Goal: Transaction & Acquisition: Obtain resource

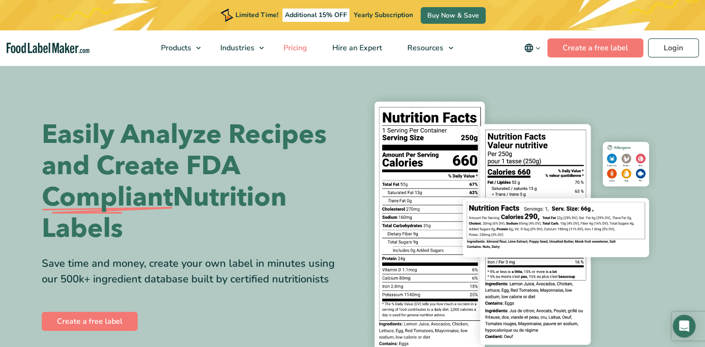
click at [303, 47] on span "Pricing" at bounding box center [294, 48] width 28 height 10
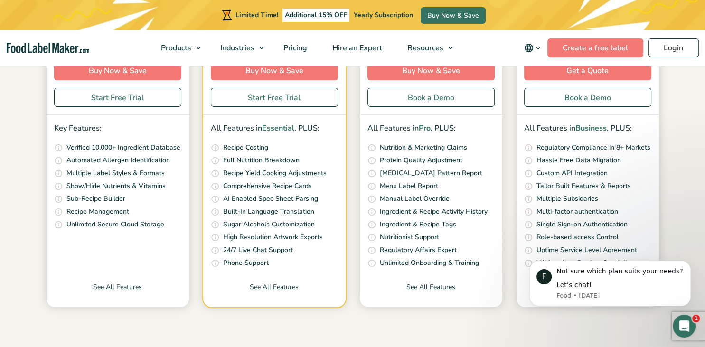
scroll to position [300, 0]
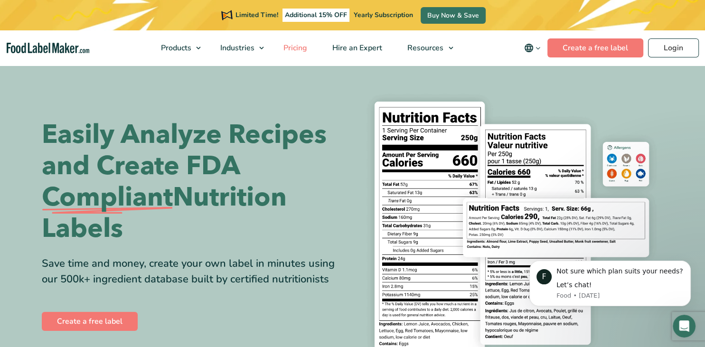
click at [301, 50] on span "Pricing" at bounding box center [294, 48] width 28 height 10
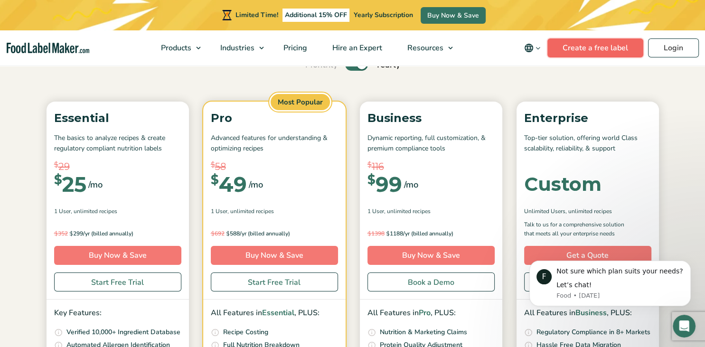
click at [603, 47] on link "Create a free label" at bounding box center [595, 47] width 96 height 19
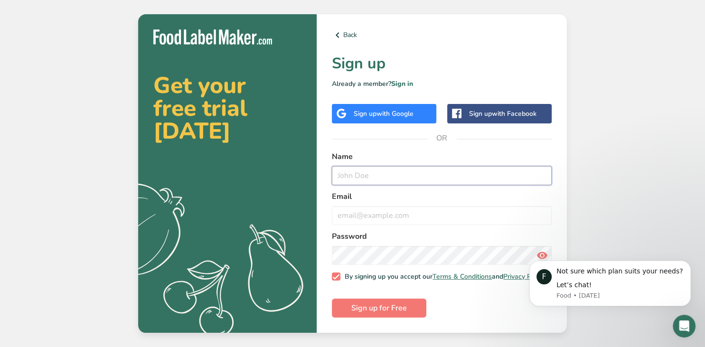
click at [361, 175] on input "text" at bounding box center [442, 175] width 220 height 19
type input "a"
type input "[PERSON_NAME]"
click at [340, 213] on input "email" at bounding box center [442, 215] width 220 height 19
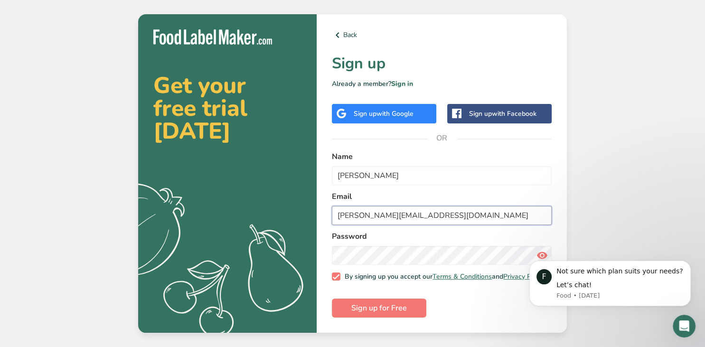
type input "[PERSON_NAME][EMAIL_ADDRESS][DOMAIN_NAME]"
click at [485, 192] on label "Email" at bounding box center [442, 196] width 220 height 11
click at [515, 297] on form "Name [PERSON_NAME] Email [PERSON_NAME][EMAIL_ADDRESS][DOMAIN_NAME] Password By …" at bounding box center [442, 234] width 220 height 167
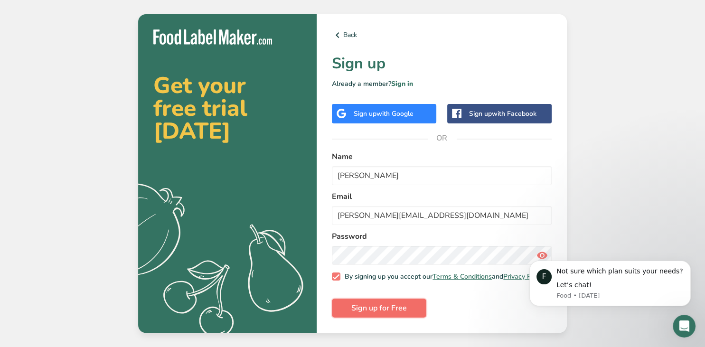
click at [384, 310] on span "Sign up for Free" at bounding box center [379, 307] width 56 height 11
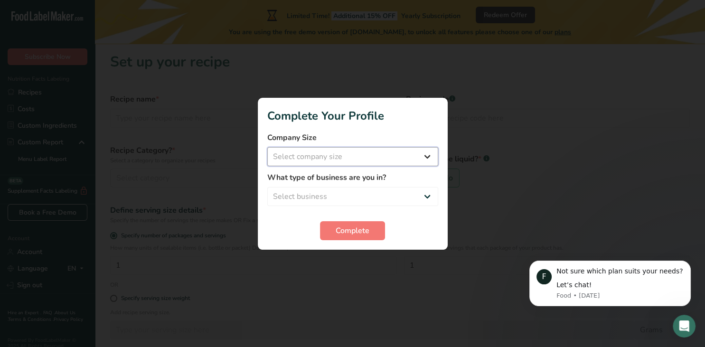
click at [267, 147] on select "Select company size Fewer than 10 Employees 10 to 50 Employees 51 to 500 Employ…" at bounding box center [352, 156] width 171 height 19
select select "1"
click option "Fewer than 10 Employees" at bounding box center [0, 0] width 0 height 0
click at [267, 187] on select "Select business Packaged Food Manufacturer Restaurant & Cafe Bakery Meal Plans …" at bounding box center [352, 196] width 171 height 19
select select "3"
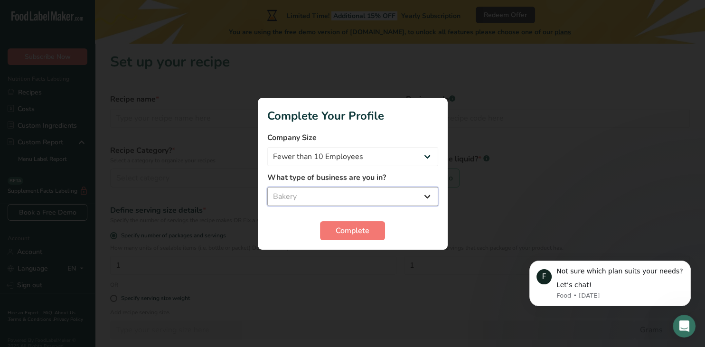
click option "Bakery" at bounding box center [0, 0] width 0 height 0
click at [346, 227] on span "Complete" at bounding box center [353, 230] width 34 height 11
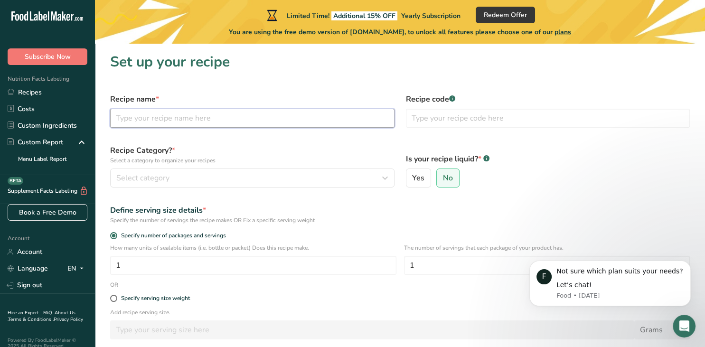
click at [205, 122] on input "text" at bounding box center [252, 118] width 284 height 19
type input "Wedding Cookies"
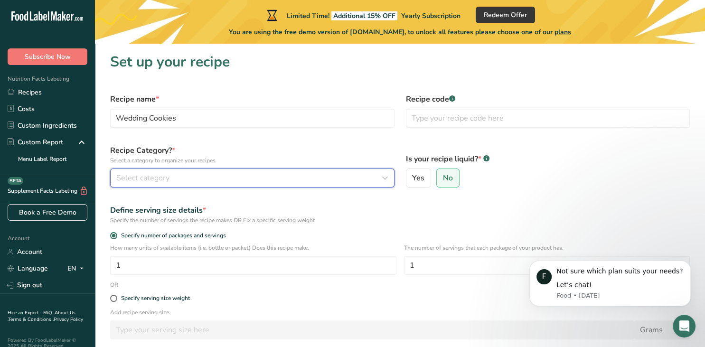
click at [120, 180] on span "Select category" at bounding box center [142, 177] width 53 height 11
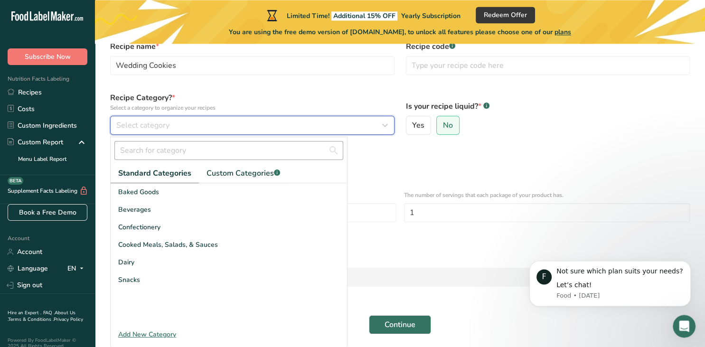
scroll to position [85, 0]
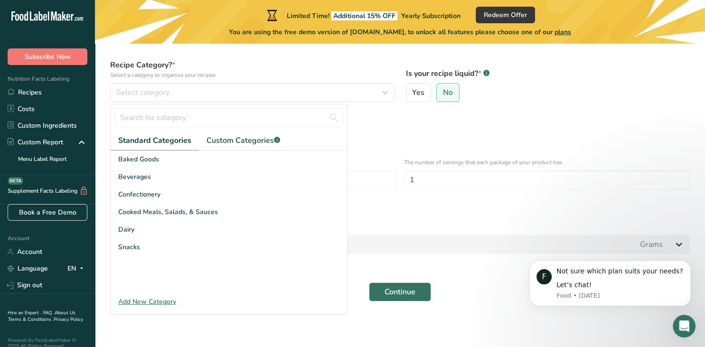
click at [130, 303] on div "Add New Category" at bounding box center [229, 302] width 236 height 10
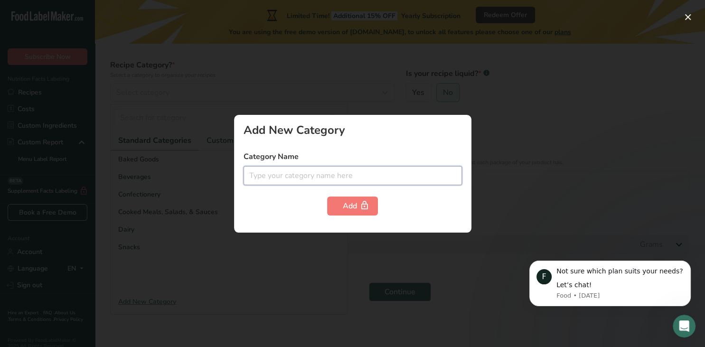
click at [292, 177] on input "text" at bounding box center [352, 175] width 218 height 19
type input "Cookies"
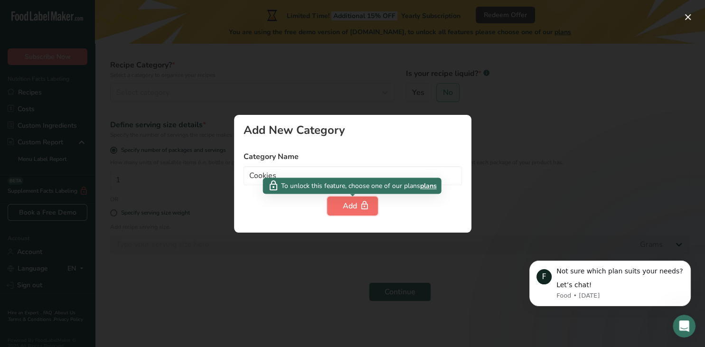
click at [354, 210] on div "Add" at bounding box center [352, 205] width 19 height 11
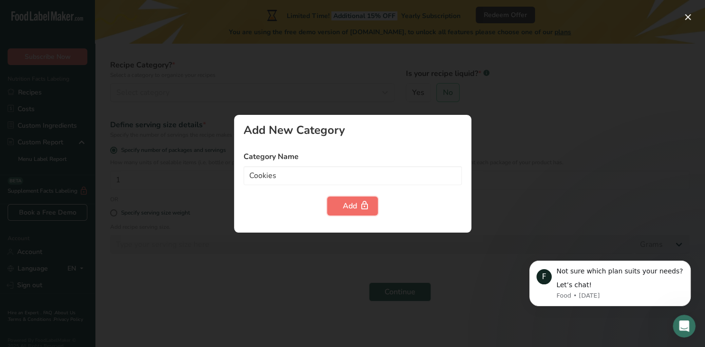
click at [350, 206] on div "Add" at bounding box center [352, 205] width 19 height 11
click at [272, 280] on div at bounding box center [352, 173] width 705 height 347
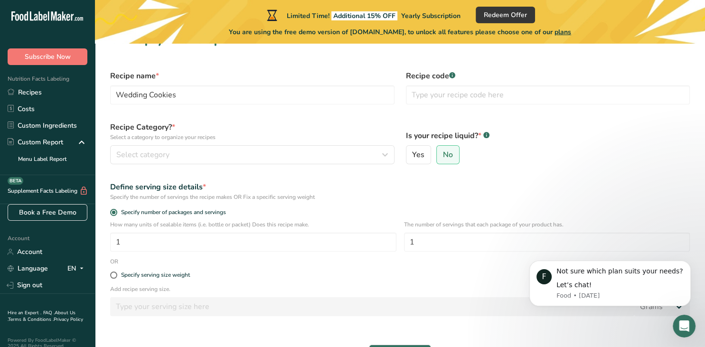
scroll to position [0, 0]
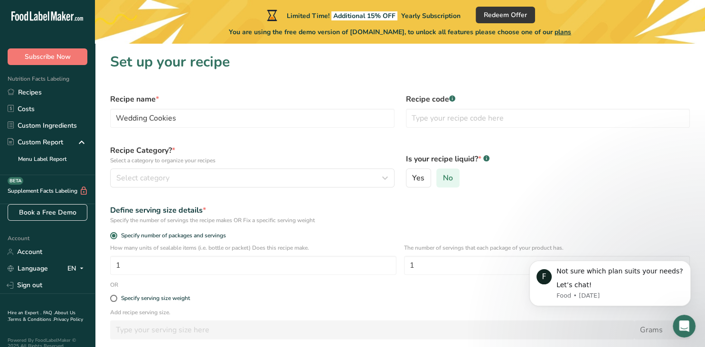
click at [443, 179] on span "No" at bounding box center [448, 177] width 10 height 9
click at [442, 179] on input "No" at bounding box center [440, 178] width 6 height 6
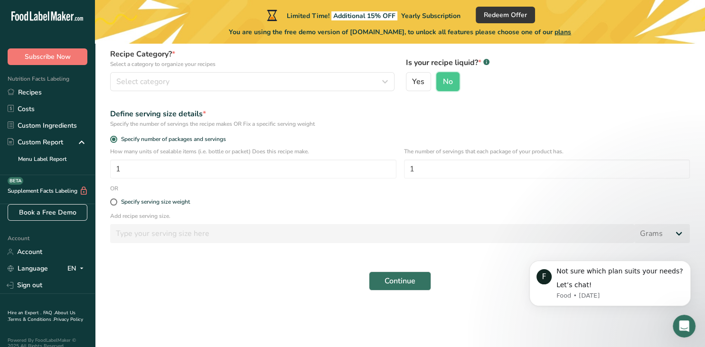
scroll to position [97, 0]
click at [300, 166] on input "1" at bounding box center [253, 168] width 286 height 19
click at [263, 206] on div "Specify serving size weight" at bounding box center [399, 201] width 591 height 19
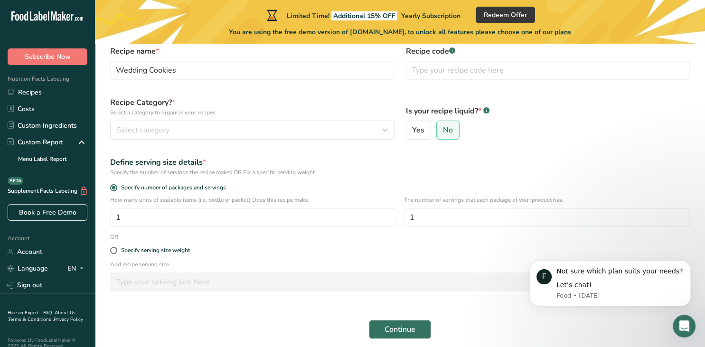
scroll to position [47, 0]
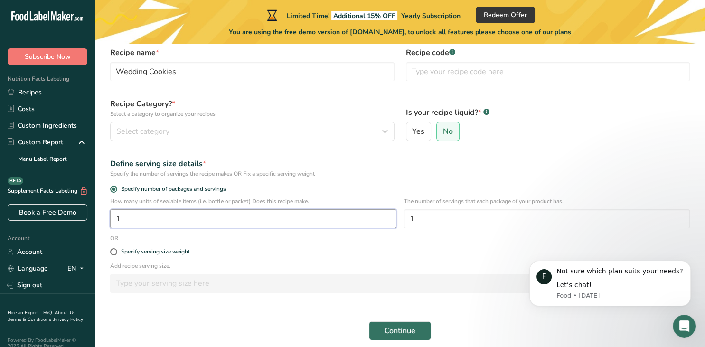
click at [185, 215] on input "1" at bounding box center [253, 218] width 286 height 19
drag, startPoint x: 185, startPoint y: 215, endPoint x: 115, endPoint y: 219, distance: 69.9
click at [115, 219] on input "1" at bounding box center [253, 218] width 286 height 19
type input "25"
click at [419, 215] on input "1" at bounding box center [547, 218] width 286 height 19
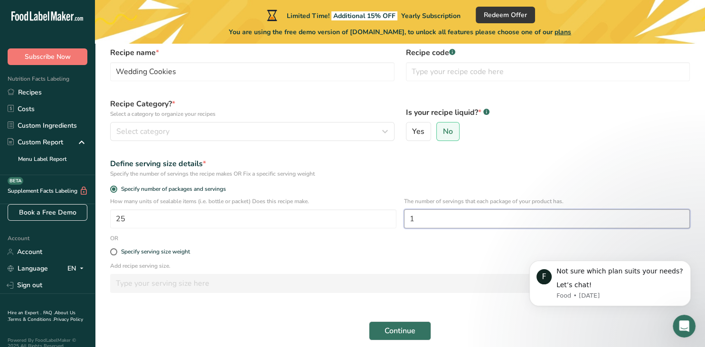
drag, startPoint x: 419, startPoint y: 215, endPoint x: 410, endPoint y: 215, distance: 9.0
click at [410, 215] on input "1" at bounding box center [547, 218] width 286 height 19
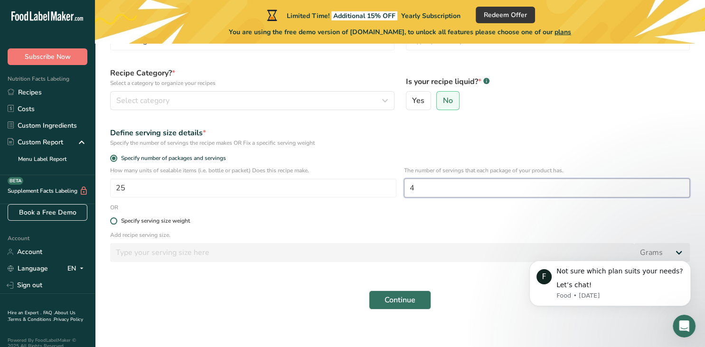
scroll to position [97, 0]
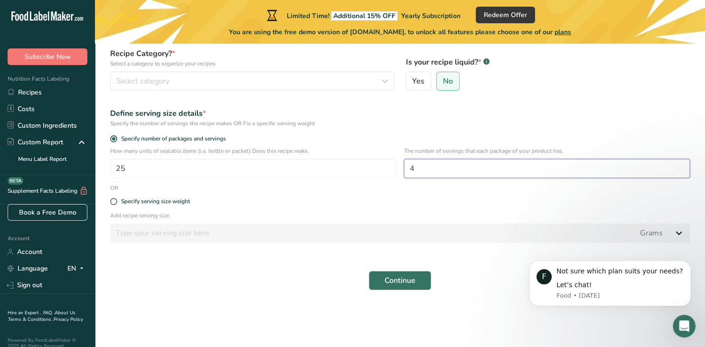
type input "4"
click at [392, 283] on span "Continue" at bounding box center [399, 280] width 31 height 11
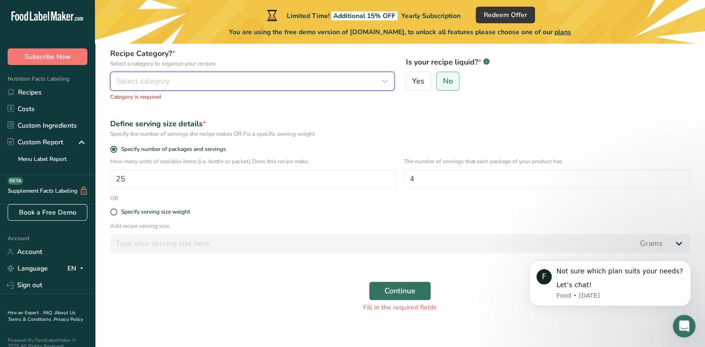
click at [121, 83] on span "Select category" at bounding box center [142, 80] width 53 height 11
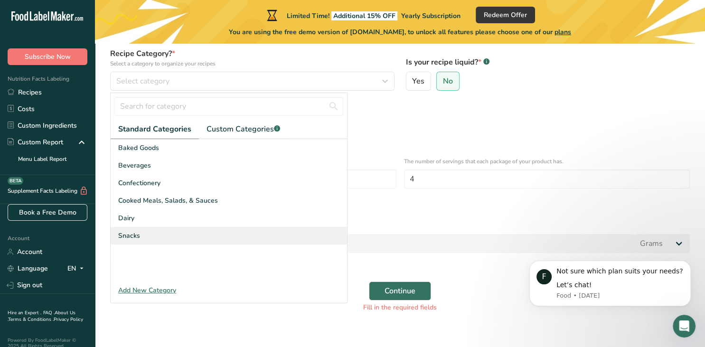
click at [131, 237] on span "Snacks" at bounding box center [129, 236] width 22 height 10
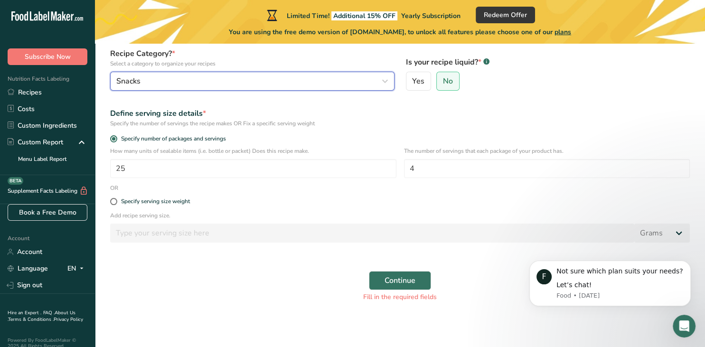
click at [133, 85] on span "Snacks" at bounding box center [128, 80] width 24 height 11
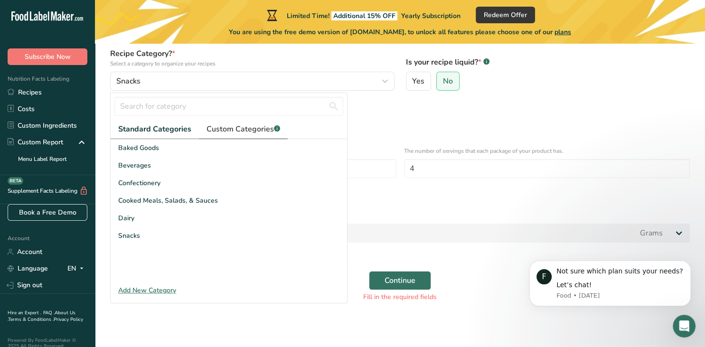
click at [252, 131] on span "Custom Categories .a-a{fill:#347362;}.b-a{fill:#fff;}" at bounding box center [243, 128] width 74 height 11
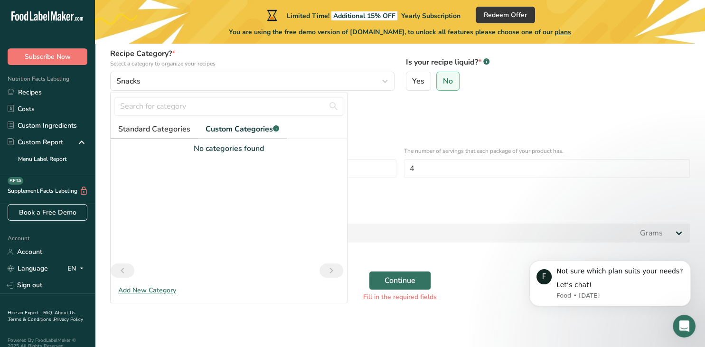
click at [171, 130] on span "Standard Categories" at bounding box center [154, 128] width 72 height 11
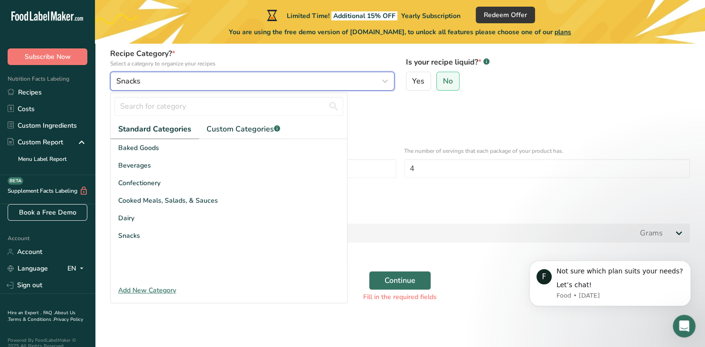
click at [147, 79] on div "Snacks" at bounding box center [249, 80] width 266 height 11
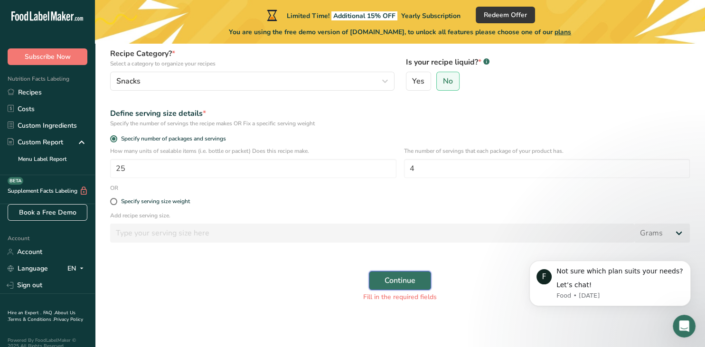
click at [394, 282] on span "Continue" at bounding box center [399, 280] width 31 height 11
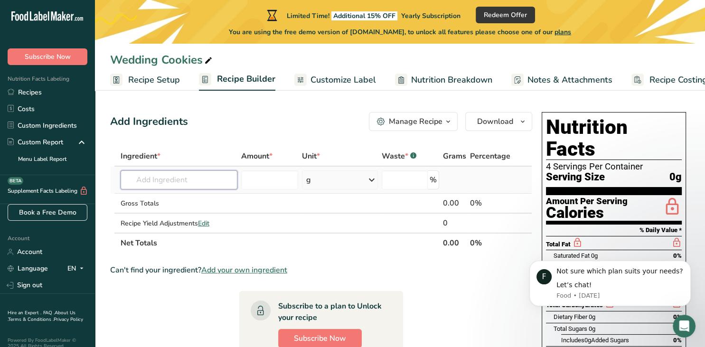
click at [141, 181] on input "text" at bounding box center [179, 179] width 117 height 19
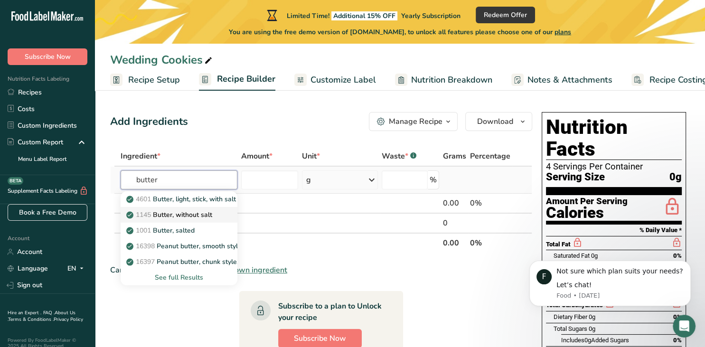
type input "butter"
click at [168, 217] on p "1145 Butter, without salt" at bounding box center [170, 215] width 84 height 10
type input "Butter, without salt"
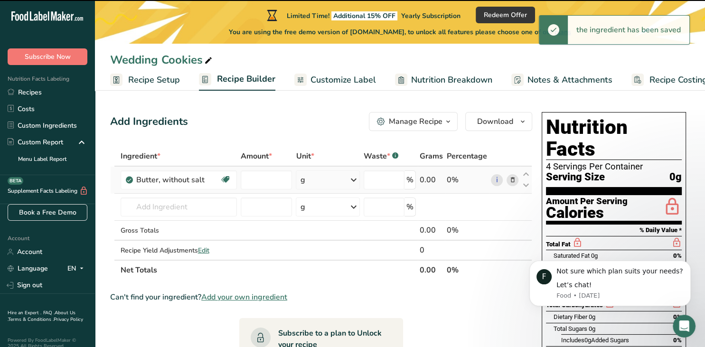
type input "0"
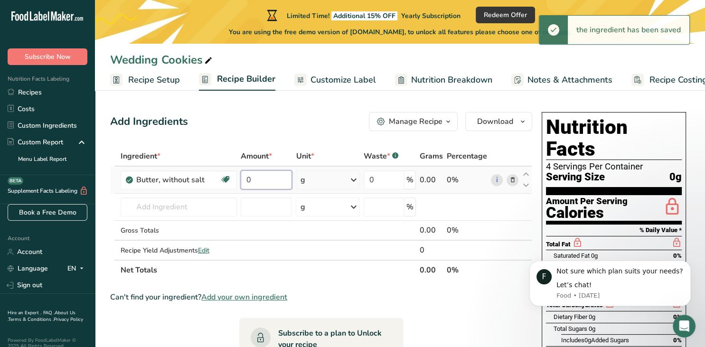
click at [268, 179] on input "0" at bounding box center [266, 179] width 51 height 19
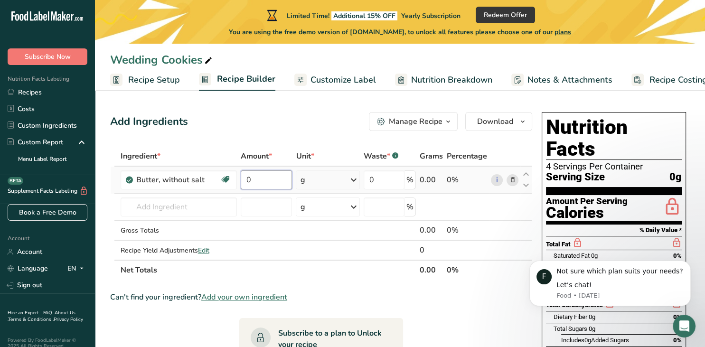
drag, startPoint x: 236, startPoint y: 181, endPoint x: 217, endPoint y: 184, distance: 19.1
click at [241, 184] on input "0" at bounding box center [266, 179] width 51 height 19
type input "5"
type input "453"
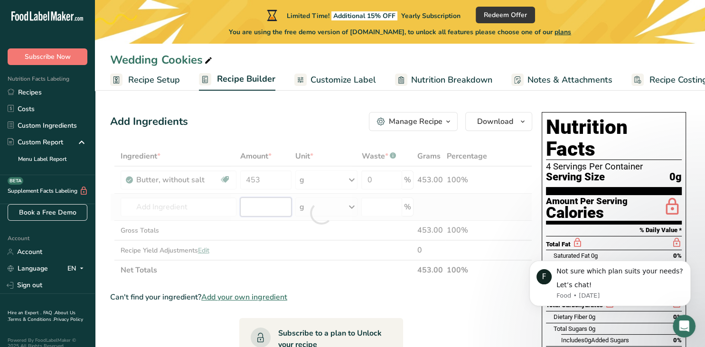
click at [261, 204] on input "number" at bounding box center [265, 206] width 51 height 19
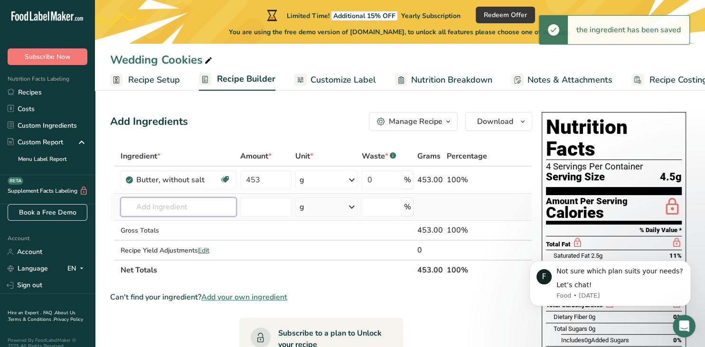
click at [158, 206] on input "text" at bounding box center [179, 206] width 116 height 19
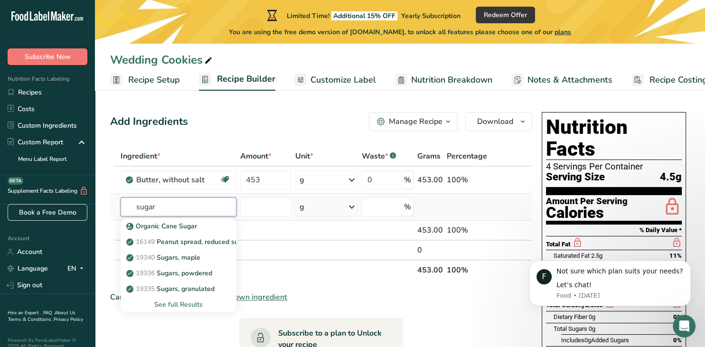
type input "sugar"
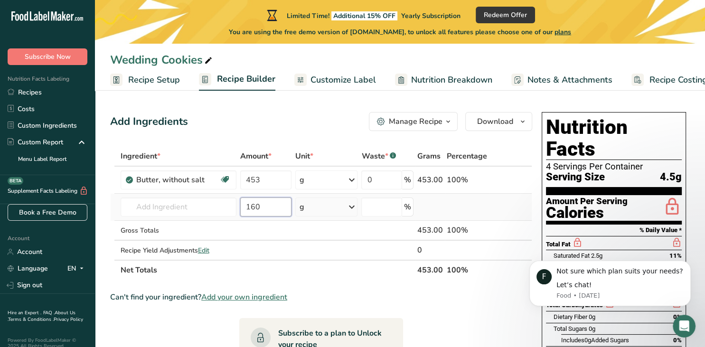
type input "160"
click at [312, 204] on div "g" at bounding box center [326, 206] width 63 height 19
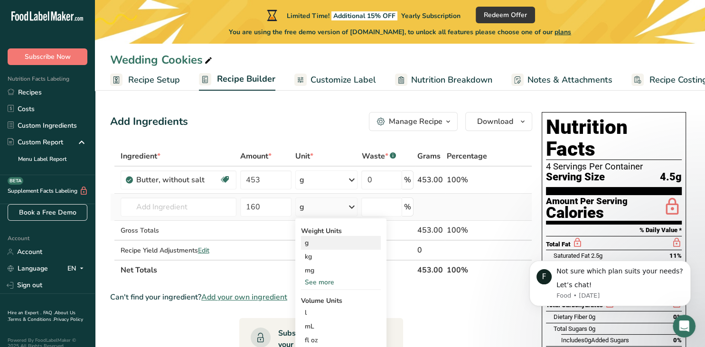
click at [309, 244] on div "g" at bounding box center [341, 243] width 80 height 14
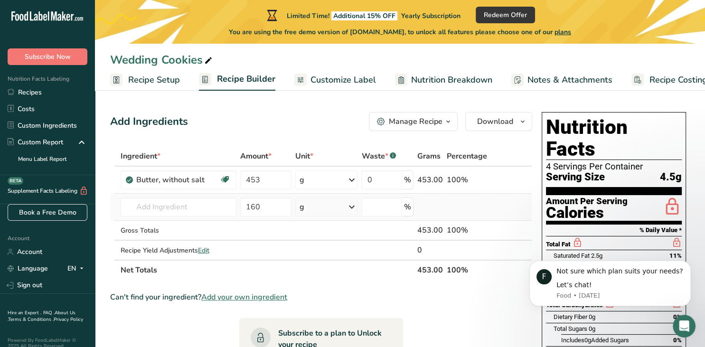
click at [460, 197] on td at bounding box center [467, 207] width 44 height 27
click at [124, 204] on input "text" at bounding box center [179, 206] width 116 height 19
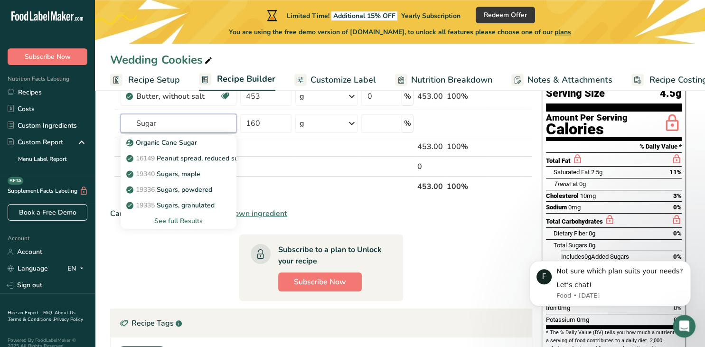
scroll to position [100, 0]
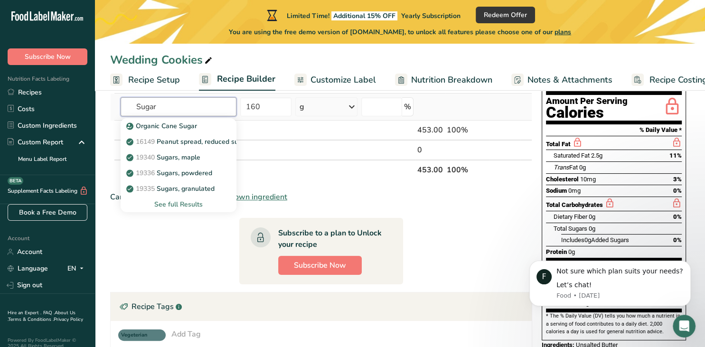
type input "Sugar"
click at [162, 202] on div "See full Results" at bounding box center [178, 204] width 101 height 10
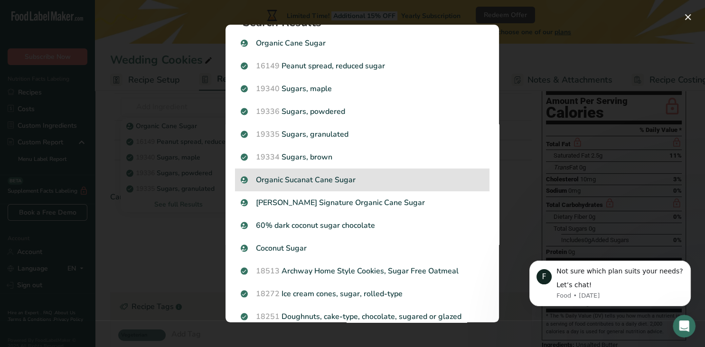
scroll to position [0, 0]
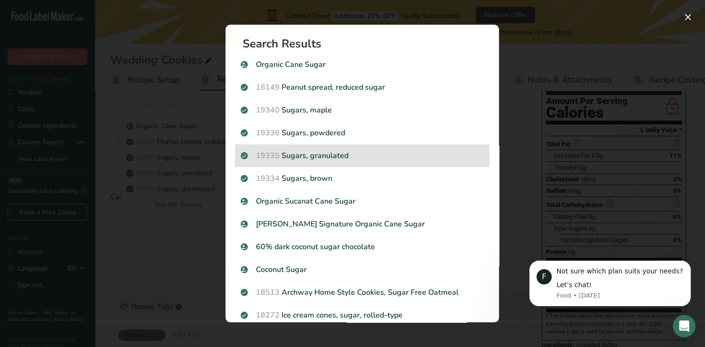
click at [322, 156] on p "19335 Sugars, granulated" at bounding box center [362, 155] width 243 height 11
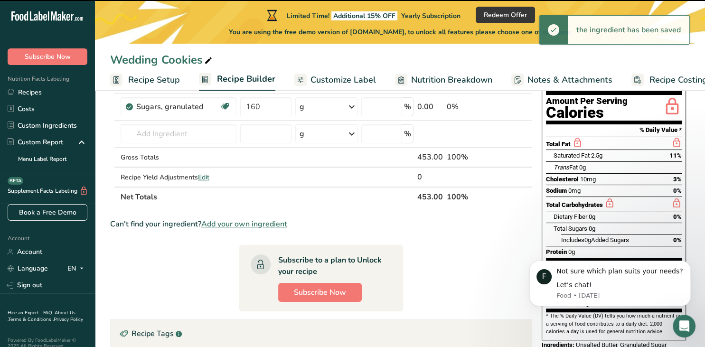
type input "0"
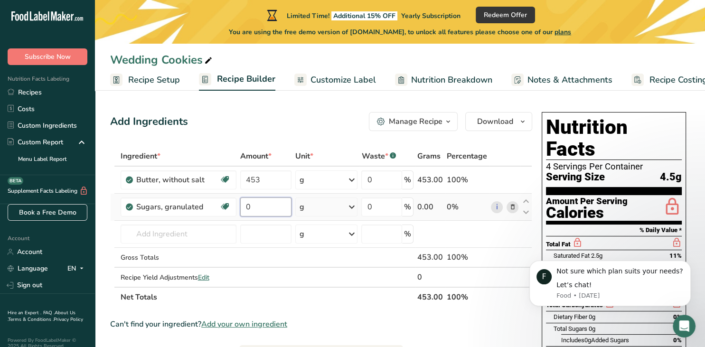
drag, startPoint x: 263, startPoint y: 206, endPoint x: 243, endPoint y: 205, distance: 20.4
click at [243, 205] on input "0" at bounding box center [265, 206] width 51 height 19
type input "160"
click at [183, 233] on input "text" at bounding box center [179, 233] width 116 height 19
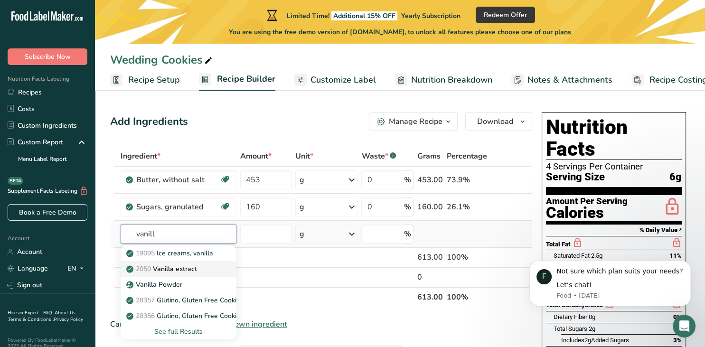
type input "vanill"
click at [165, 264] on p "2050 Vanilla extract" at bounding box center [162, 269] width 69 height 10
type input "Vanilla extract"
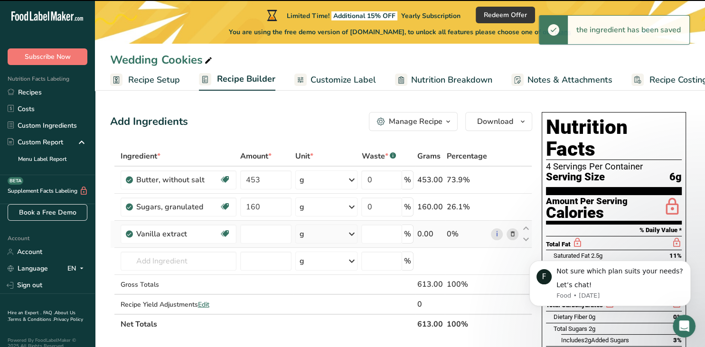
type input "0"
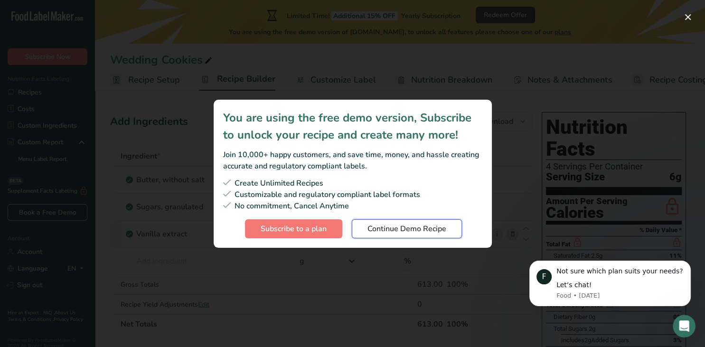
click at [362, 231] on button "Continue Demo Recipe" at bounding box center [407, 228] width 110 height 19
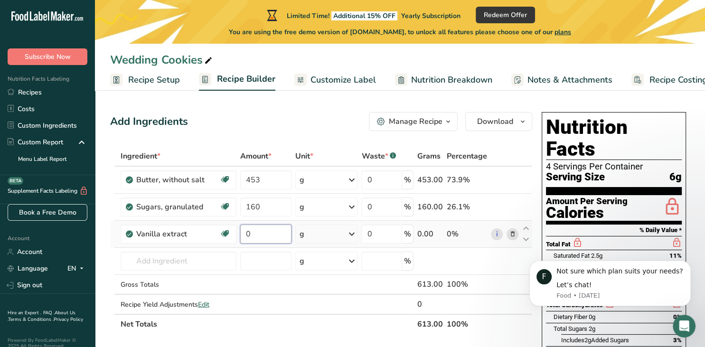
click at [270, 233] on input "0" at bounding box center [265, 233] width 51 height 19
drag, startPoint x: 270, startPoint y: 233, endPoint x: 242, endPoint y: 232, distance: 28.0
click at [242, 232] on input "0" at bounding box center [265, 233] width 51 height 19
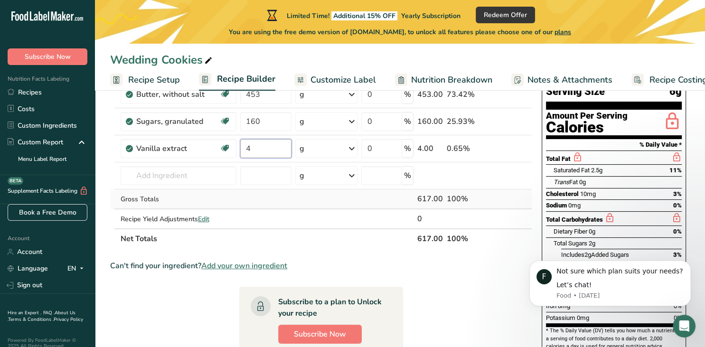
scroll to position [100, 0]
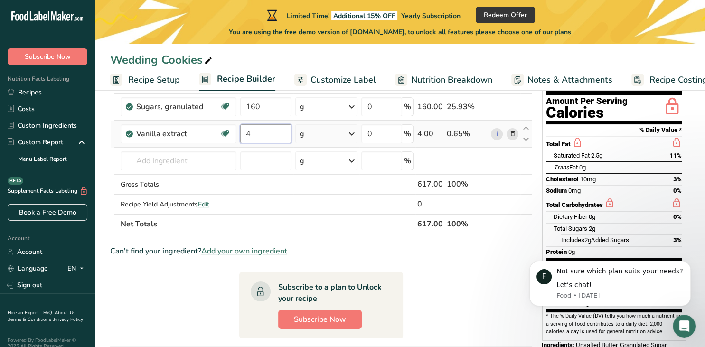
type input "4"
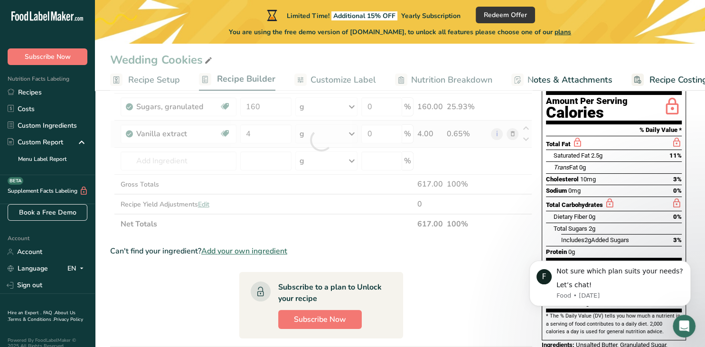
click at [314, 132] on div "Ingredient * Amount * Unit * Waste * .a-a{fill:#347362;}.b-a{fill:#fff;} Grams …" at bounding box center [321, 140] width 422 height 188
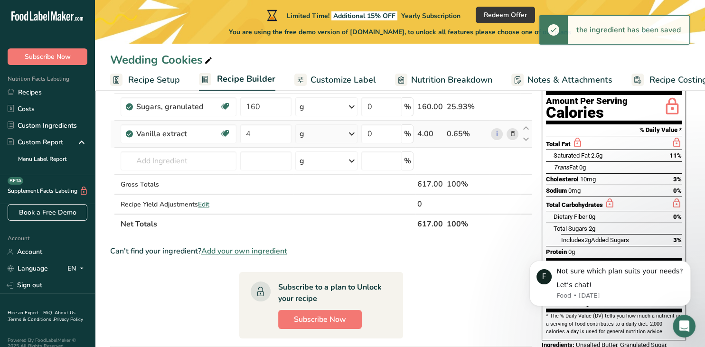
click at [314, 135] on div "g" at bounding box center [326, 133] width 63 height 19
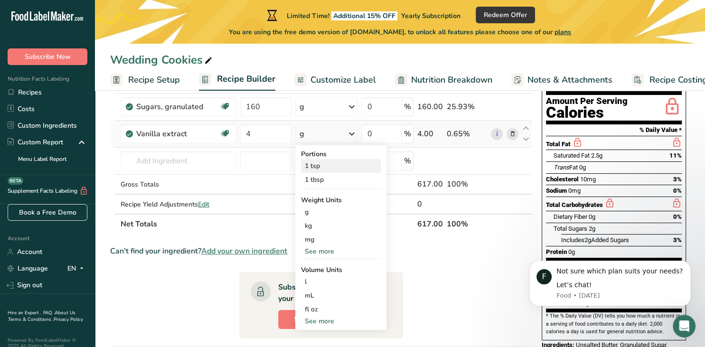
click at [313, 166] on div "1 tsp" at bounding box center [341, 166] width 80 height 14
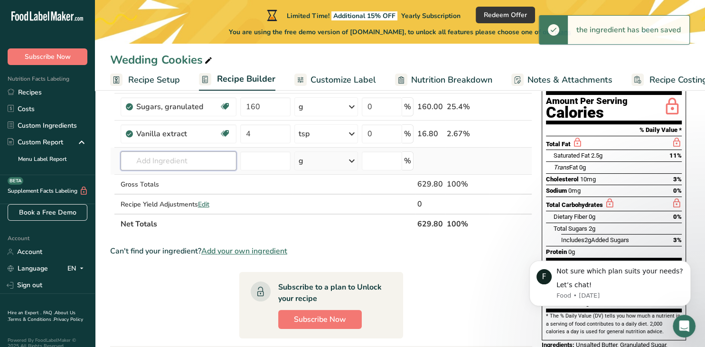
click at [172, 160] on input "text" at bounding box center [179, 160] width 116 height 19
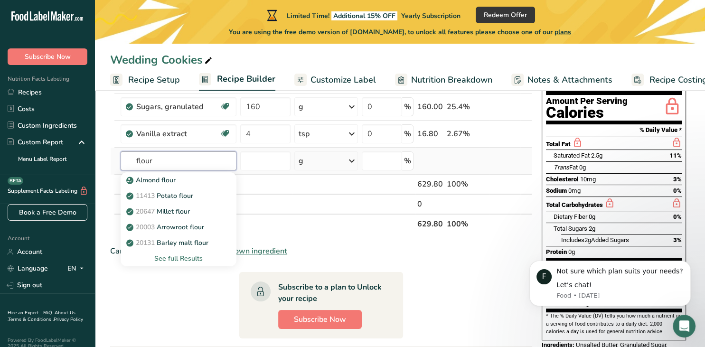
type input "flour"
click at [173, 256] on div "See full Results" at bounding box center [178, 258] width 101 height 10
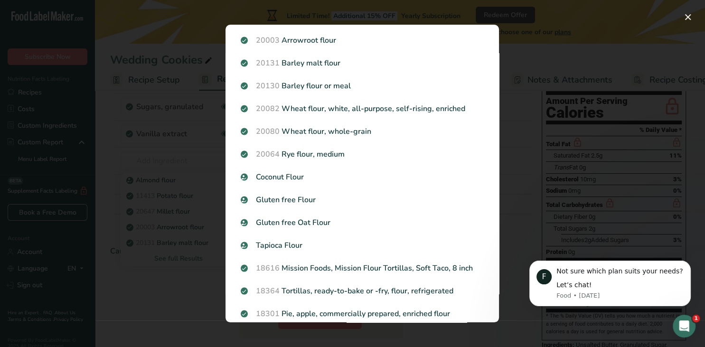
scroll to position [73, 0]
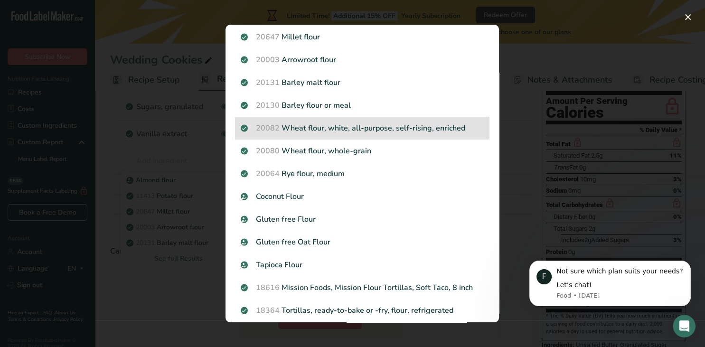
click at [315, 124] on p "20082 Wheat flour, white, all-purpose, self-rising, enriched" at bounding box center [362, 127] width 243 height 11
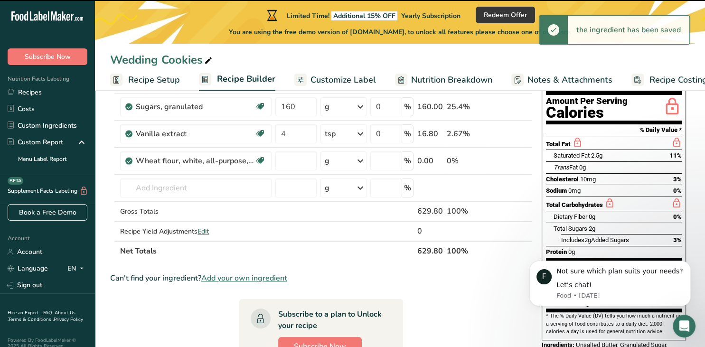
type input "0"
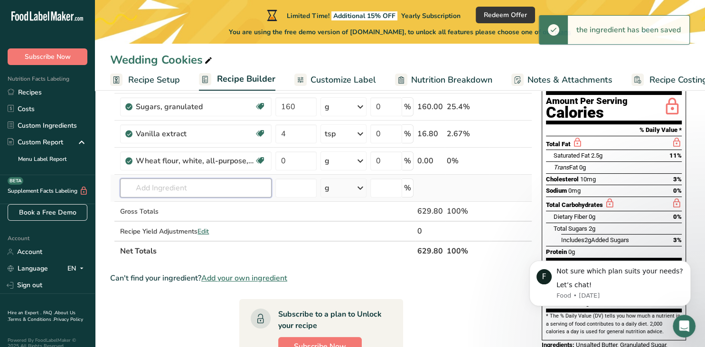
click at [166, 189] on input "text" at bounding box center [195, 187] width 151 height 19
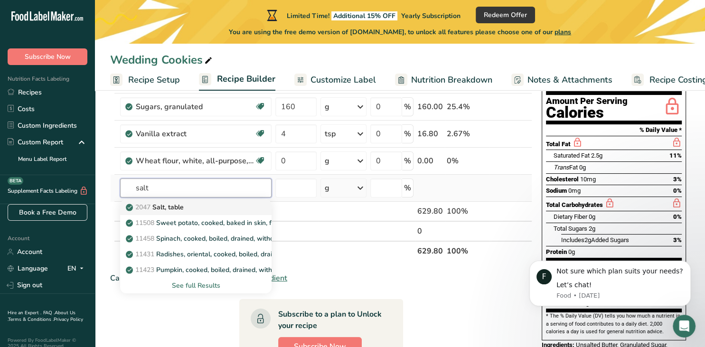
type input "salt"
click at [154, 204] on p "2047 Salt, table" at bounding box center [156, 207] width 56 height 10
type input "Salt, table"
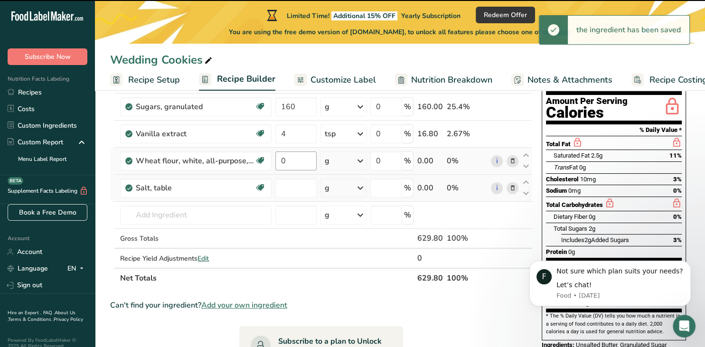
type input "0"
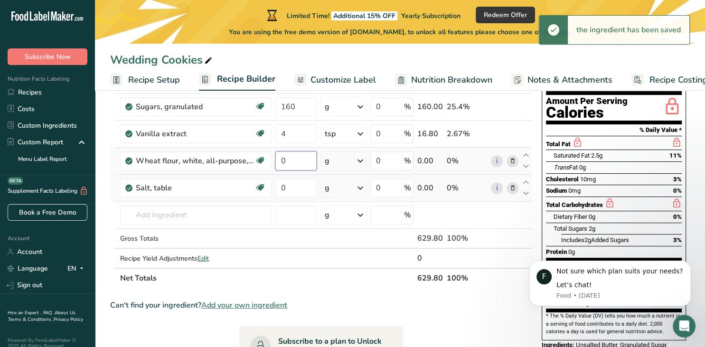
click at [298, 162] on input "0" at bounding box center [295, 160] width 41 height 19
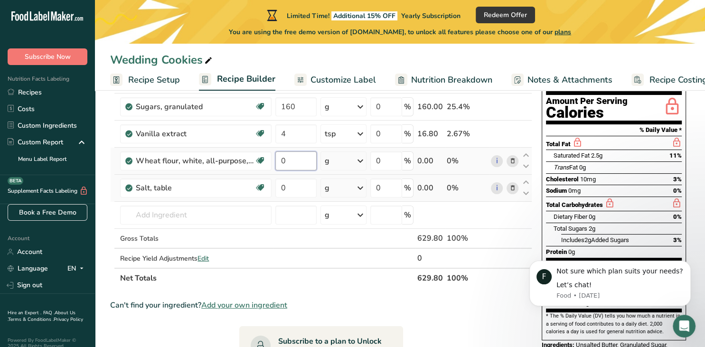
drag, startPoint x: 298, startPoint y: 162, endPoint x: 269, endPoint y: 160, distance: 29.5
click at [275, 160] on input "0" at bounding box center [295, 160] width 41 height 19
type input "500"
click at [297, 185] on input "0" at bounding box center [295, 187] width 40 height 19
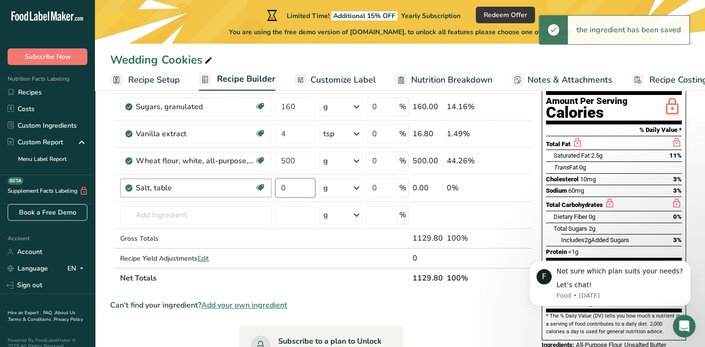
drag, startPoint x: 297, startPoint y: 185, endPoint x: 267, endPoint y: 188, distance: 30.1
click at [275, 188] on input "0" at bounding box center [295, 187] width 40 height 19
type input "1"
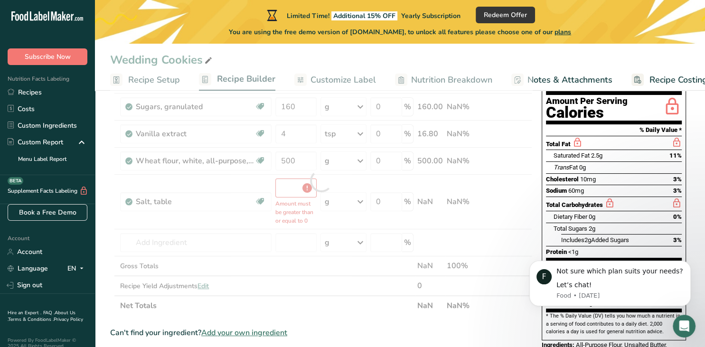
click at [322, 210] on div "Ingredient * Amount * Unit * Waste * .a-a{fill:#347362;}.b-a{fill:#fff;} Grams …" at bounding box center [321, 181] width 422 height 270
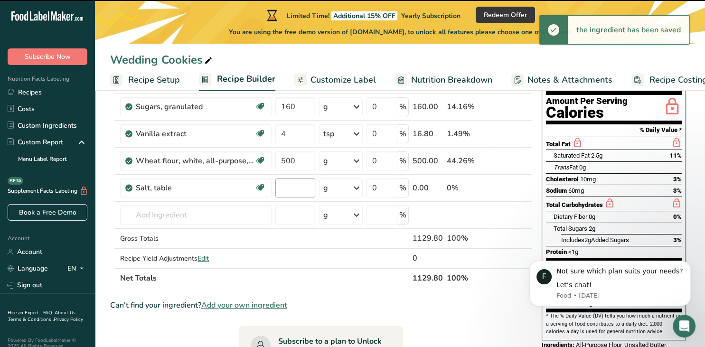
type input "0"
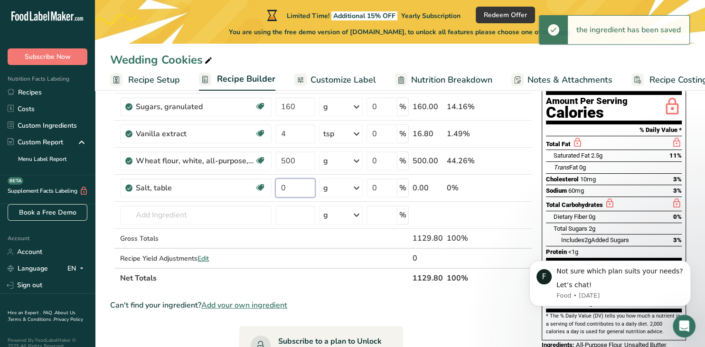
click at [301, 187] on input "0" at bounding box center [295, 187] width 40 height 19
click at [336, 187] on div "Ingredient * Amount * Unit * Waste * .a-a{fill:#347362;}.b-a{fill:#fff;} Grams …" at bounding box center [321, 167] width 422 height 242
click at [333, 190] on div "g" at bounding box center [341, 187] width 44 height 19
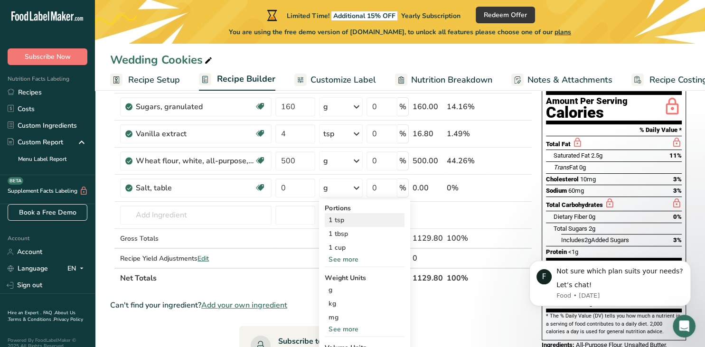
click at [336, 215] on div "1 tsp" at bounding box center [365, 220] width 80 height 14
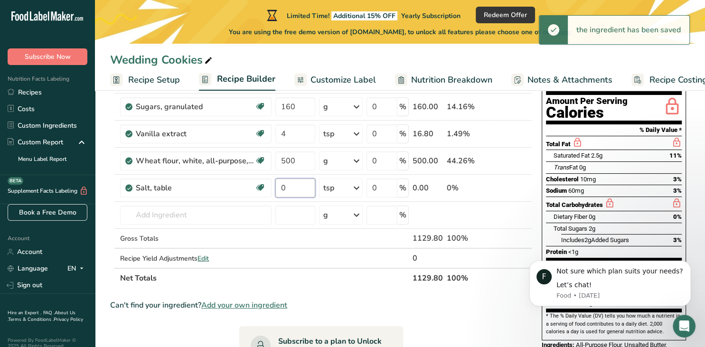
click at [285, 186] on input "0" at bounding box center [295, 187] width 40 height 19
drag, startPoint x: 285, startPoint y: 186, endPoint x: 265, endPoint y: 188, distance: 20.1
click at [275, 188] on input "0" at bounding box center [295, 187] width 40 height 19
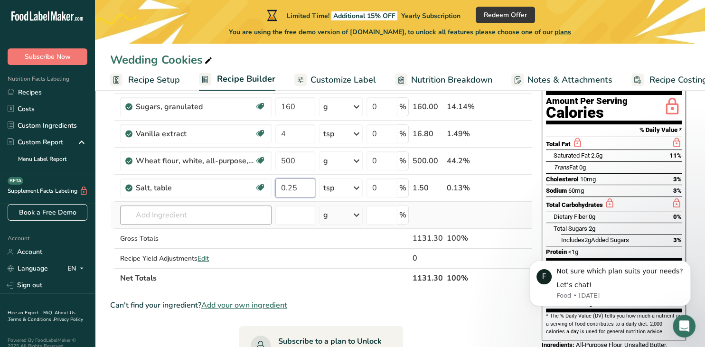
type input "0.25"
click at [187, 216] on input "text" at bounding box center [195, 214] width 151 height 19
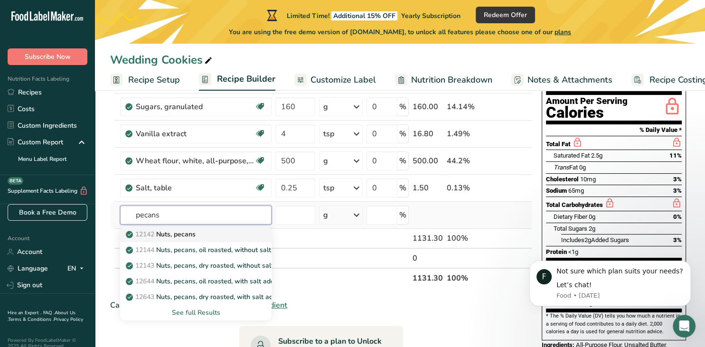
type input "pecans"
click at [177, 233] on p "12142 Nuts, pecans" at bounding box center [162, 234] width 68 height 10
type input "Nuts, pecans"
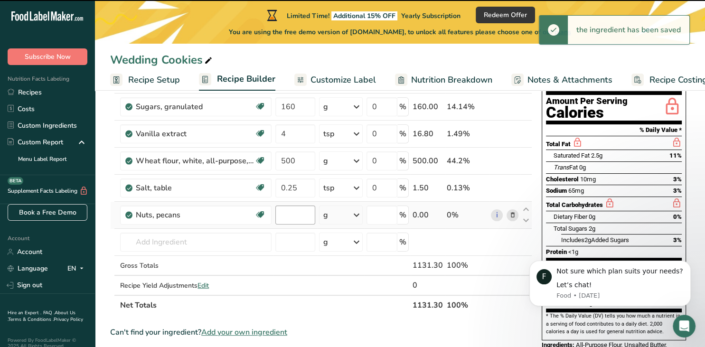
type input "0"
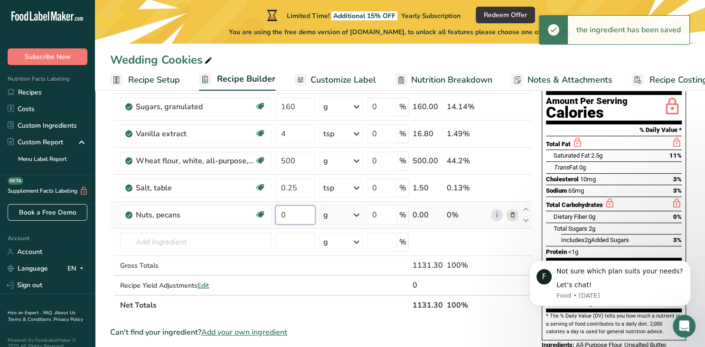
click at [288, 214] on input "0" at bounding box center [295, 214] width 40 height 19
drag, startPoint x: 288, startPoint y: 214, endPoint x: 275, endPoint y: 212, distance: 13.4
click at [275, 212] on input "0" at bounding box center [295, 214] width 40 height 19
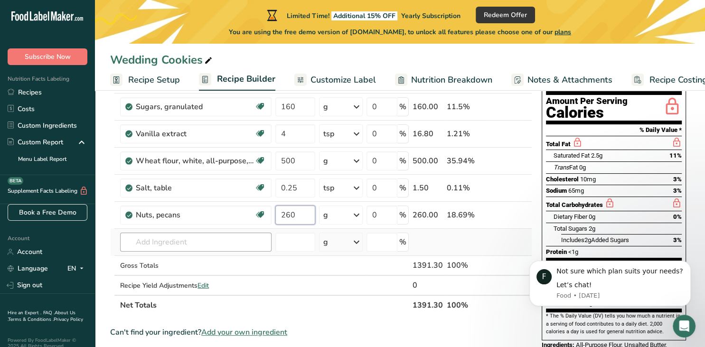
type input "260"
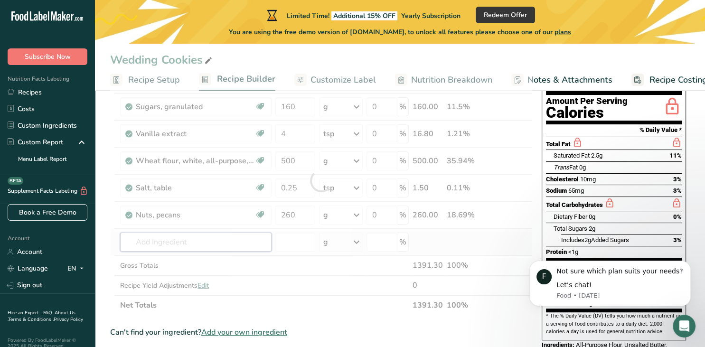
click at [159, 243] on input "text" at bounding box center [195, 242] width 151 height 19
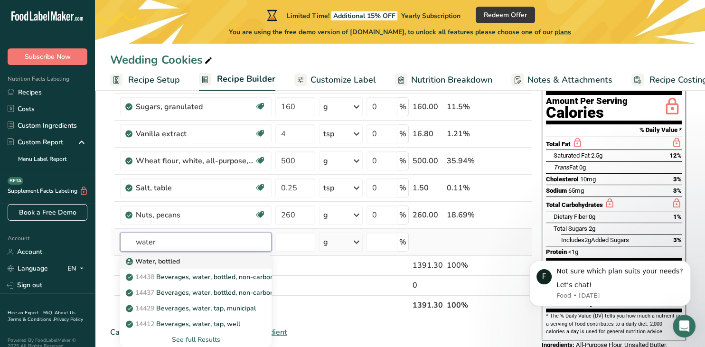
type input "water"
click at [142, 263] on p "Water, bottled" at bounding box center [154, 261] width 52 height 10
type input "Water, bottled"
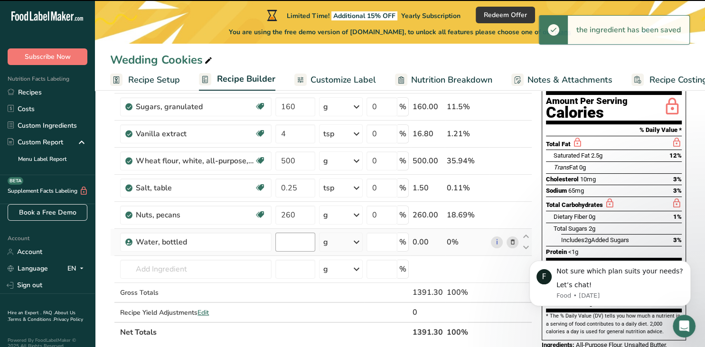
type input "0"
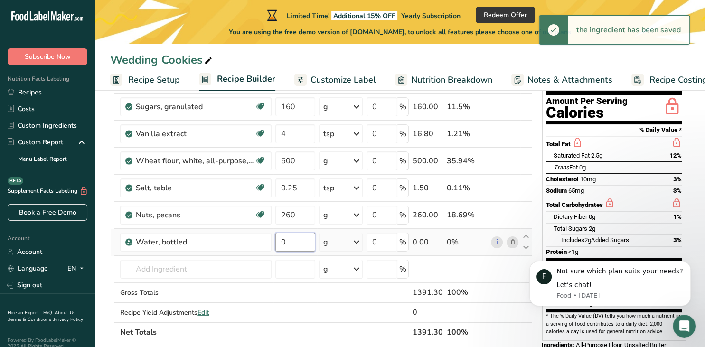
click at [293, 243] on input "0" at bounding box center [295, 242] width 40 height 19
drag, startPoint x: 293, startPoint y: 243, endPoint x: 279, endPoint y: 240, distance: 14.6
click at [292, 243] on input "0" at bounding box center [295, 242] width 40 height 19
drag, startPoint x: 279, startPoint y: 240, endPoint x: 270, endPoint y: 238, distance: 8.8
click at [275, 238] on input "0" at bounding box center [295, 242] width 40 height 19
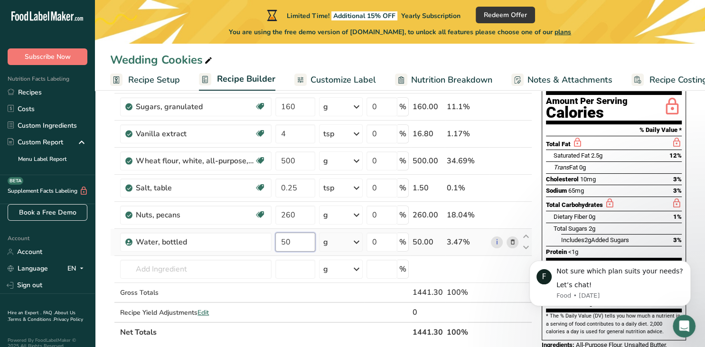
type input "50"
click at [331, 246] on div "Ingredient * Amount * Unit * Waste * .a-a{fill:#347362;}.b-a{fill:#fff;} Grams …" at bounding box center [321, 194] width 422 height 296
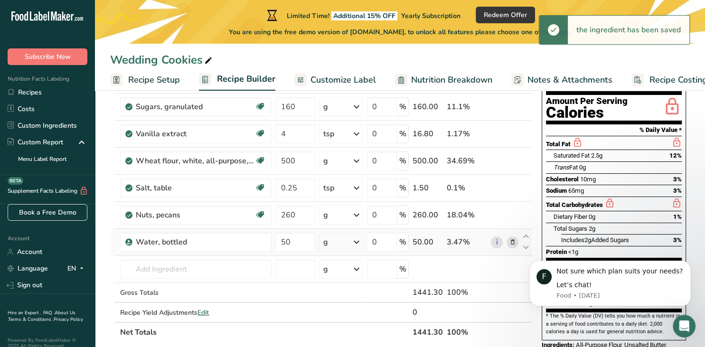
click at [331, 246] on div "g" at bounding box center [341, 242] width 44 height 19
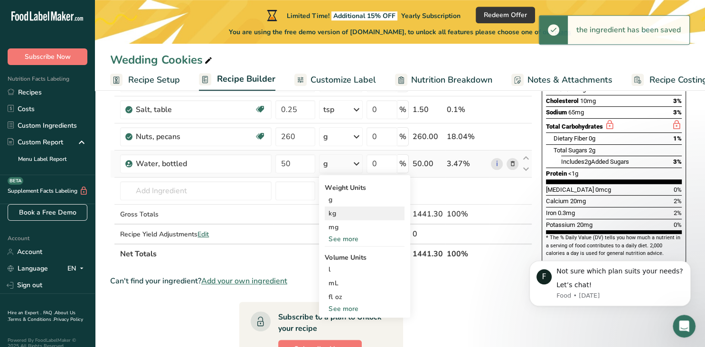
scroll to position [200, 0]
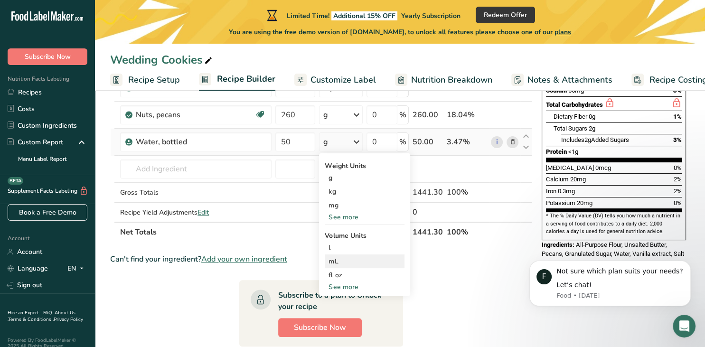
click at [344, 261] on div "mL" at bounding box center [364, 261] width 72 height 10
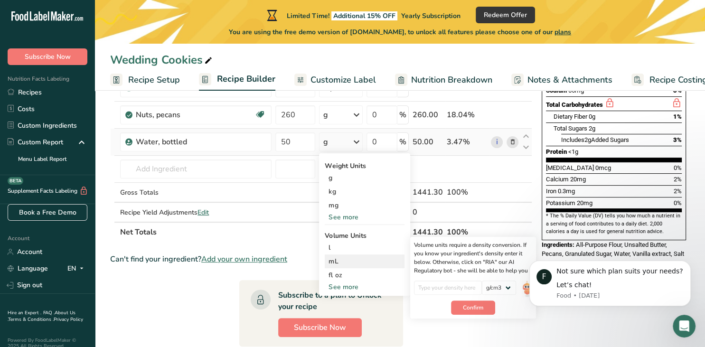
click at [337, 258] on div "mL" at bounding box center [364, 261] width 72 height 10
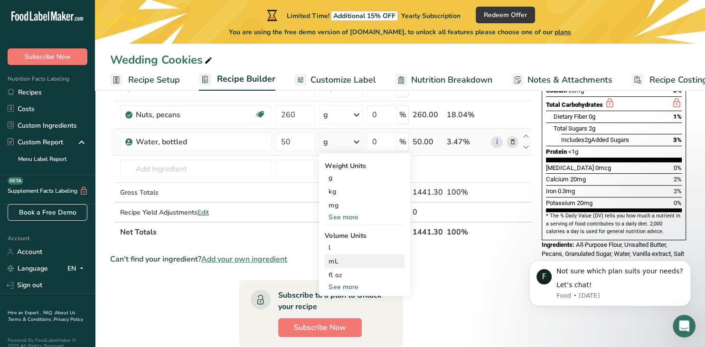
click at [334, 262] on div "mL" at bounding box center [364, 261] width 72 height 10
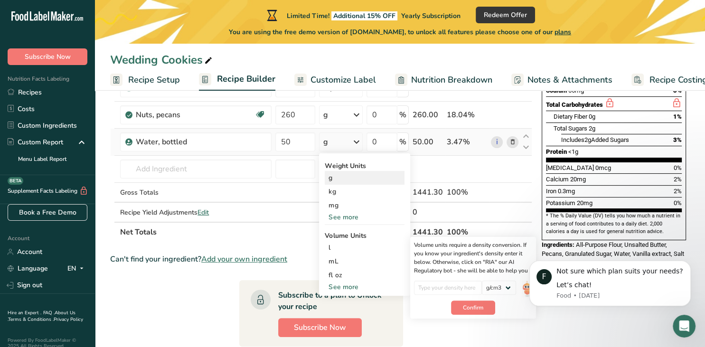
click at [344, 177] on div "g" at bounding box center [365, 178] width 80 height 14
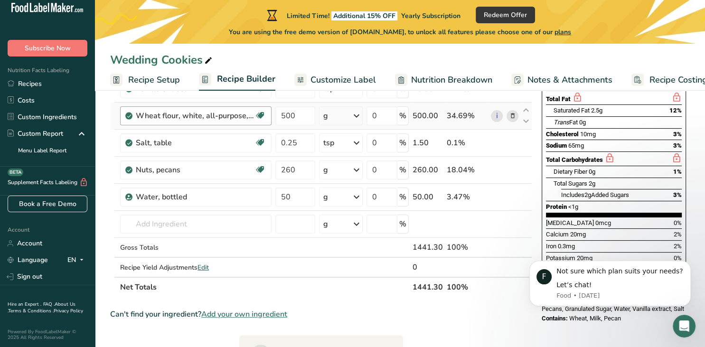
scroll to position [150, 0]
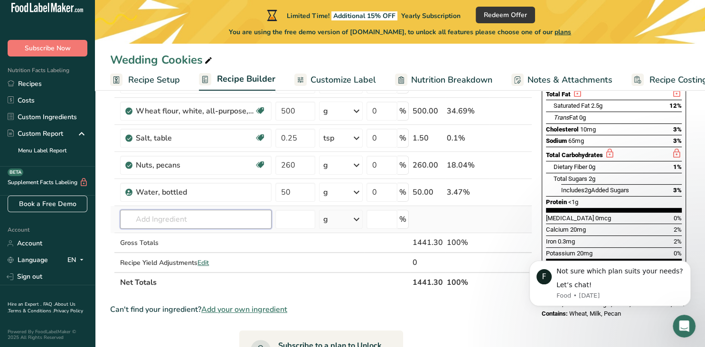
click at [151, 215] on input "text" at bounding box center [195, 219] width 151 height 19
type input "snow sugar"
click at [177, 251] on div "Add your own ingredient" at bounding box center [196, 254] width 136 height 10
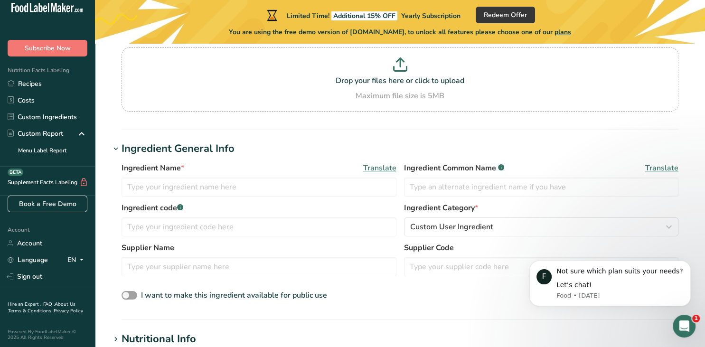
scroll to position [100, 0]
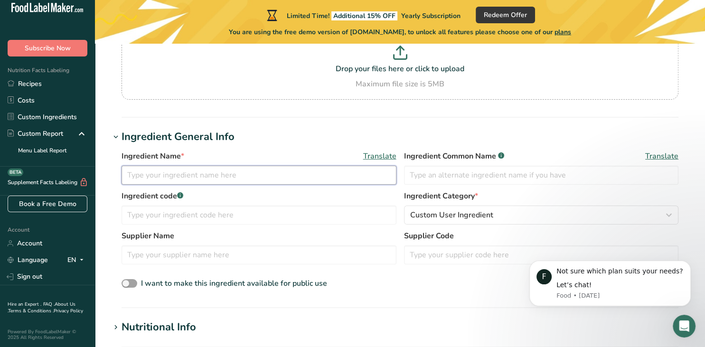
click at [155, 177] on input "text" at bounding box center [258, 175] width 275 height 19
type input "Snow Sugar"
click at [420, 174] on input "text" at bounding box center [541, 175] width 275 height 19
drag, startPoint x: 431, startPoint y: 174, endPoint x: 447, endPoint y: 172, distance: 15.8
click at [446, 172] on input "Snow Sugar" at bounding box center [541, 175] width 275 height 19
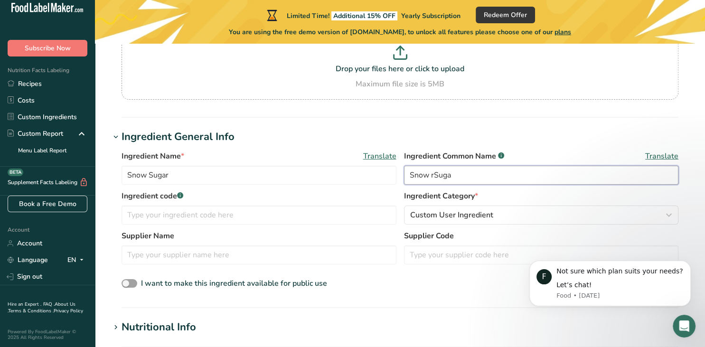
drag, startPoint x: 460, startPoint y: 173, endPoint x: 428, endPoint y: 174, distance: 32.7
click at [428, 174] on input "Snow rSuga" at bounding box center [541, 175] width 275 height 19
type input "Snow white Non-Melting Topping Sugar"
click at [147, 256] on input "text" at bounding box center [258, 254] width 275 height 19
click at [187, 259] on input "text" at bounding box center [258, 254] width 275 height 19
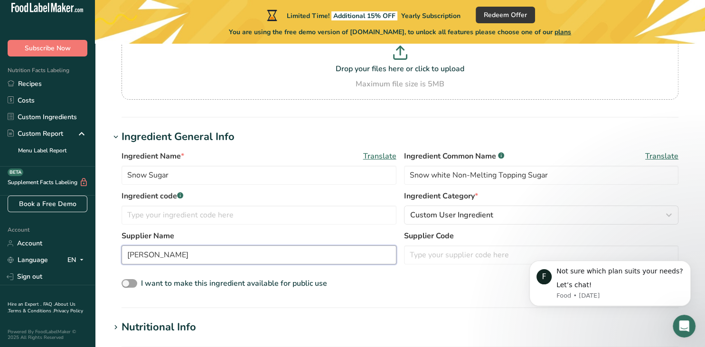
type input "King Arthur Baking"
click at [208, 295] on div "Ingredient Name * Translate Snow Sugar Ingredient Common Name .a-a{fill:#347362…" at bounding box center [399, 220] width 579 height 151
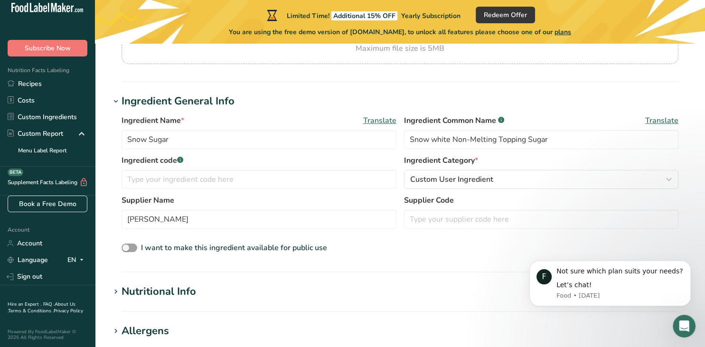
scroll to position [200, 0]
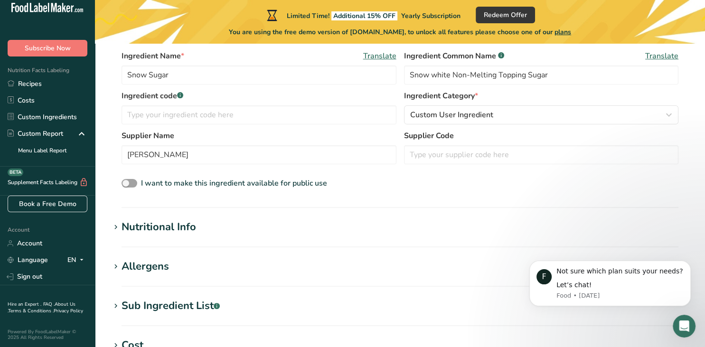
click at [166, 224] on div "Nutritional Info" at bounding box center [158, 227] width 75 height 16
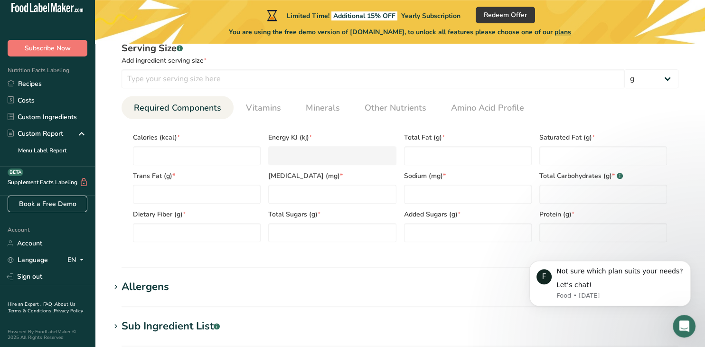
scroll to position [401, 0]
click at [250, 105] on span "Vitamins" at bounding box center [263, 107] width 35 height 13
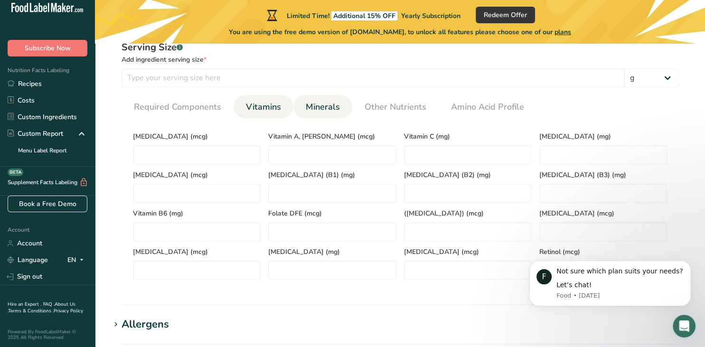
click at [309, 107] on span "Minerals" at bounding box center [323, 107] width 34 height 13
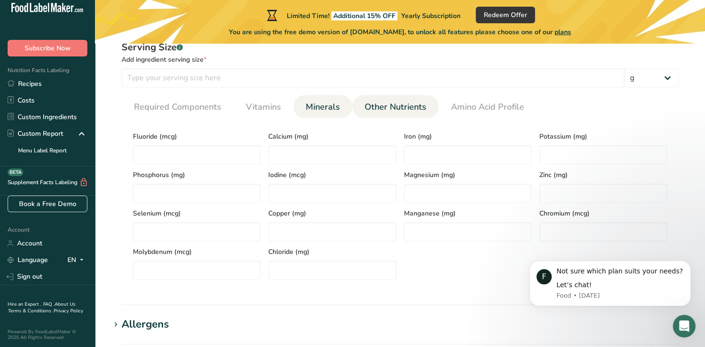
click at [365, 107] on span "Other Nutrients" at bounding box center [395, 107] width 62 height 13
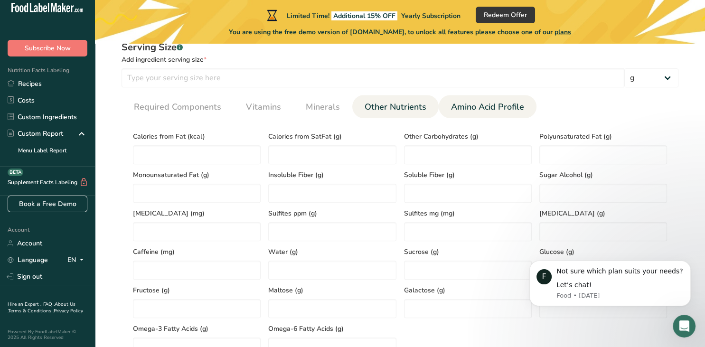
click at [462, 105] on span "Amino Acid Profile" at bounding box center [487, 107] width 73 height 13
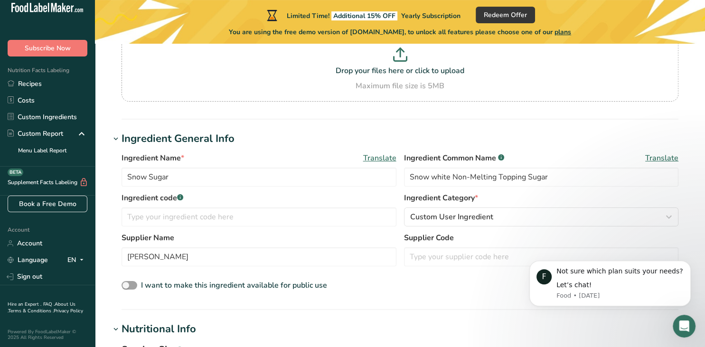
scroll to position [0, 0]
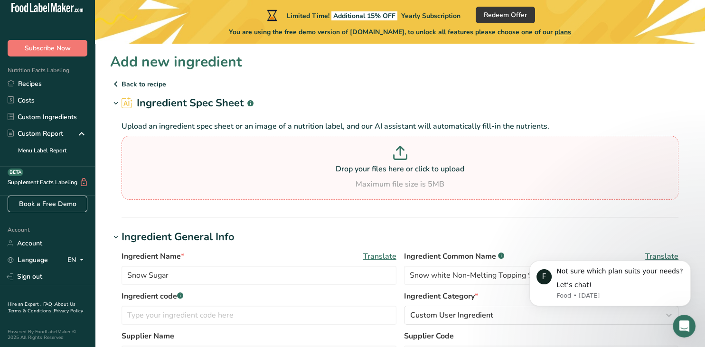
click at [374, 167] on p "Drop your files here or click to upload" at bounding box center [400, 168] width 552 height 11
click at [374, 167] on input "Drop your files here or click to upload Maximum file size is 5MB" at bounding box center [399, 168] width 557 height 64
click at [362, 168] on p "Drop your files here or click to upload" at bounding box center [400, 168] width 552 height 11
click at [362, 168] on input "Drop your files here or click to upload Maximum file size is 5MB" at bounding box center [399, 168] width 557 height 64
type input "C:\fakepath\Snow White Non-Melting Topping Sugar.webp"
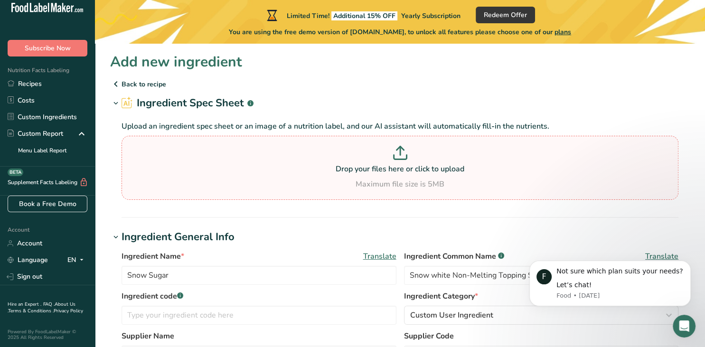
click at [386, 168] on p "Drop your files here or click to upload" at bounding box center [400, 168] width 552 height 11
click at [386, 168] on input "Drop your files here or click to upload Maximum file size is 5MB" at bounding box center [399, 168] width 557 height 64
type input "C:\fakepath\King Arthur Baking Snow White Non-Melting Sugar.png"
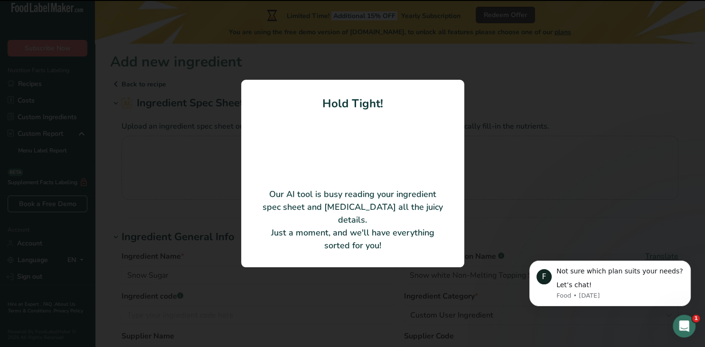
type input "Dextrose"
type input "28"
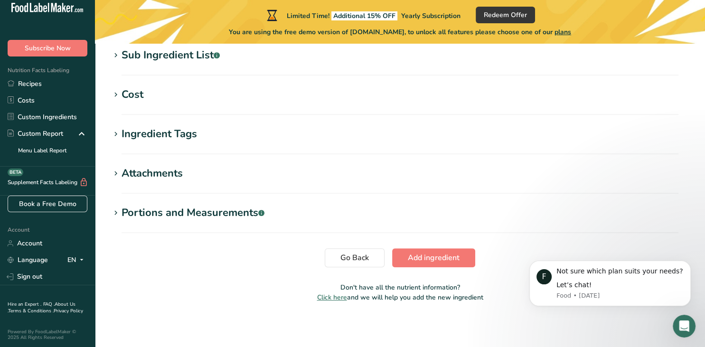
scroll to position [702, 0]
click at [449, 252] on span "Add ingredient" at bounding box center [434, 257] width 52 height 11
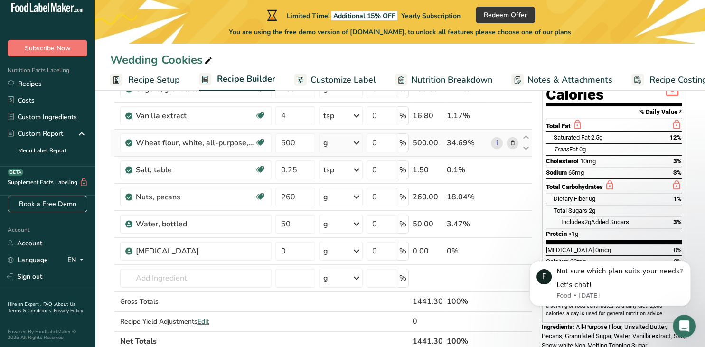
scroll to position [150, 0]
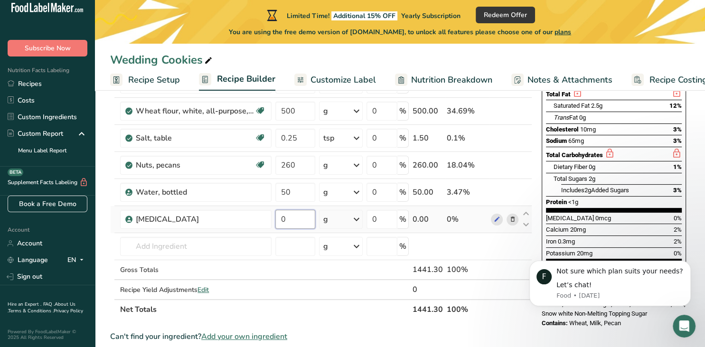
drag, startPoint x: 291, startPoint y: 214, endPoint x: 275, endPoint y: 217, distance: 15.9
click at [275, 217] on input "0" at bounding box center [295, 219] width 40 height 19
type input "300"
click at [469, 243] on div "Ingredient * Amount * Unit * Waste * .a-a{fill:#347362;}.b-a{fill:#fff;} Grams …" at bounding box center [321, 157] width 422 height 323
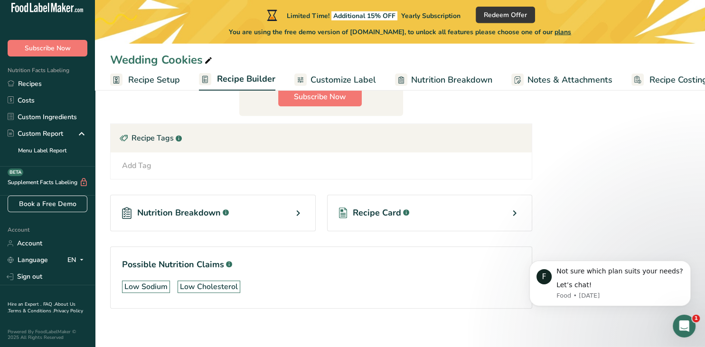
scroll to position [463, 0]
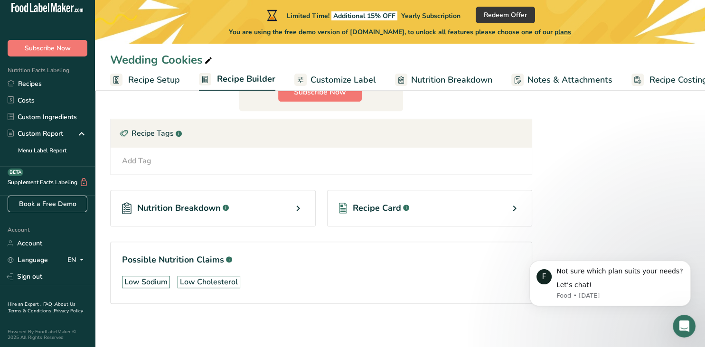
click at [288, 206] on div "Nutrition Breakdown .a-a{fill:#347362;}.b-a{fill:#fff;}" at bounding box center [212, 208] width 205 height 37
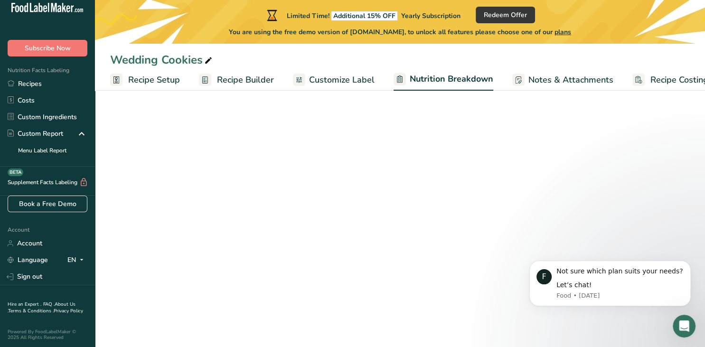
select select "Calories"
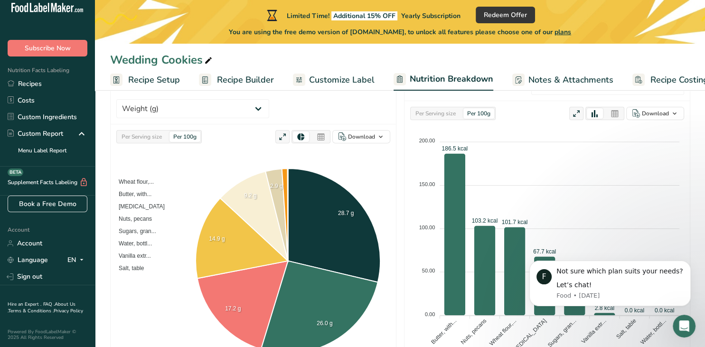
scroll to position [35, 0]
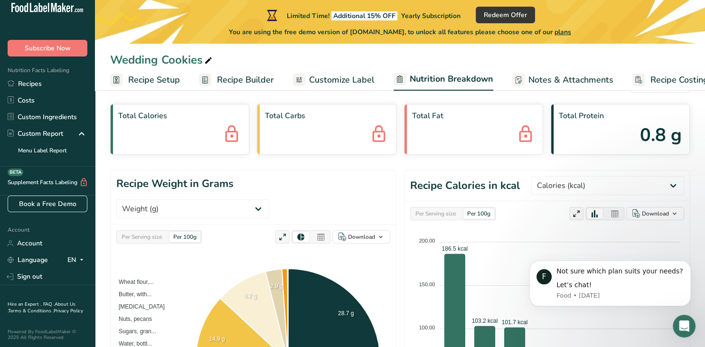
click at [332, 75] on span "Customize Label" at bounding box center [341, 80] width 65 height 13
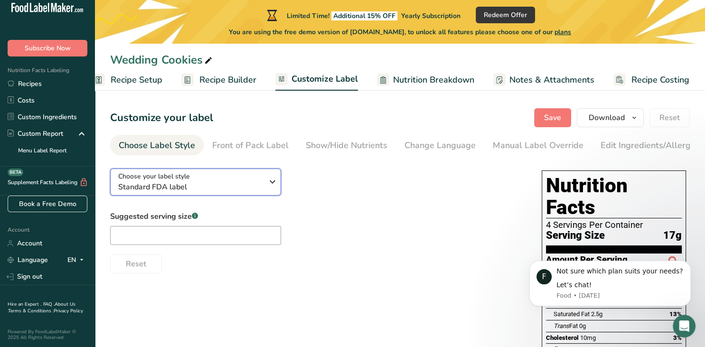
click at [263, 184] on span "Standard FDA label" at bounding box center [190, 186] width 145 height 11
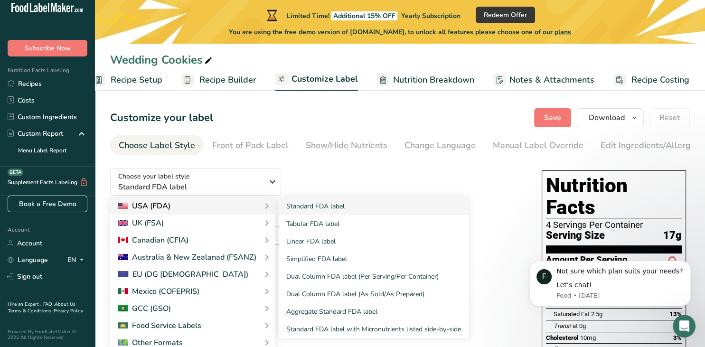
click at [251, 207] on div "USA (FDA)" at bounding box center [193, 205] width 150 height 11
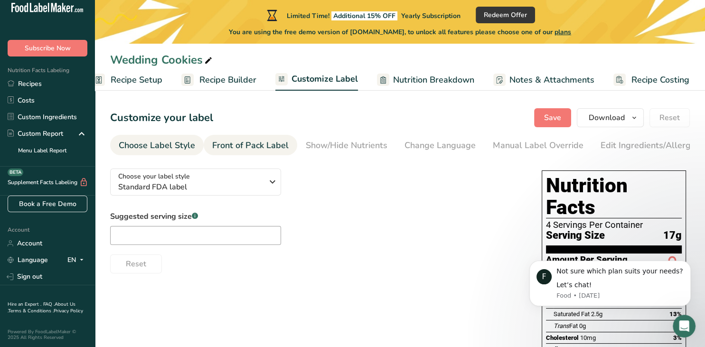
click at [261, 143] on div "Front of Pack Label" at bounding box center [250, 145] width 76 height 13
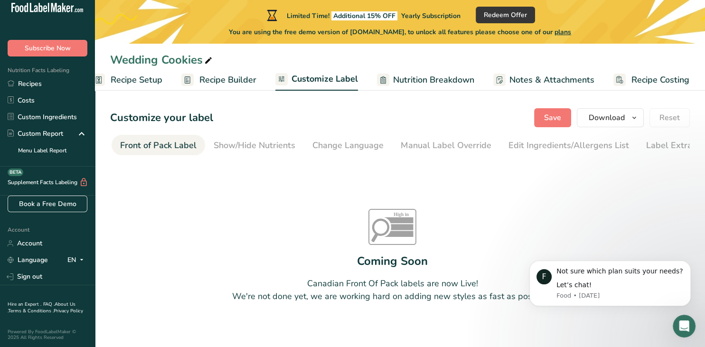
scroll to position [0, 92]
click at [283, 141] on div "Show/Hide Nutrients" at bounding box center [255, 145] width 82 height 13
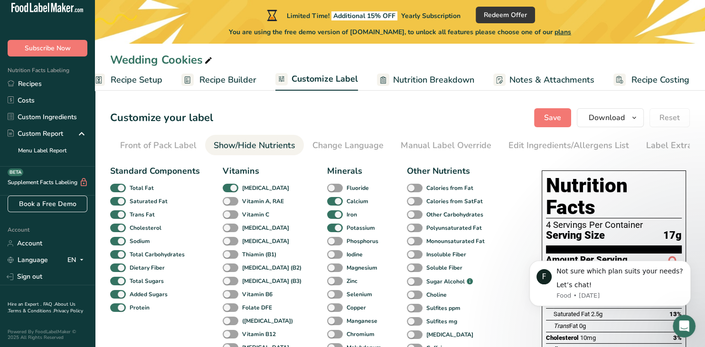
scroll to position [0, 110]
click at [311, 143] on div "Change Language" at bounding box center [329, 145] width 71 height 13
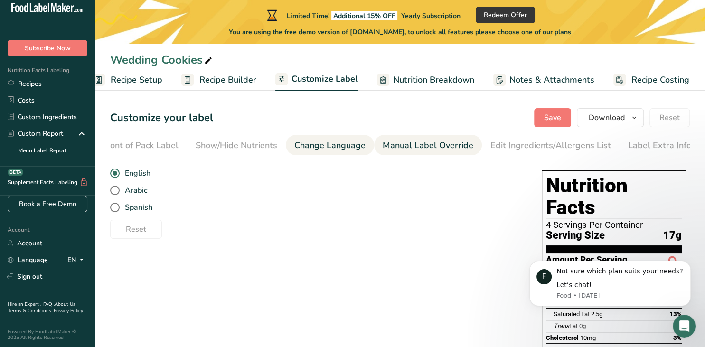
click at [404, 146] on div "Manual Label Override" at bounding box center [428, 145] width 91 height 13
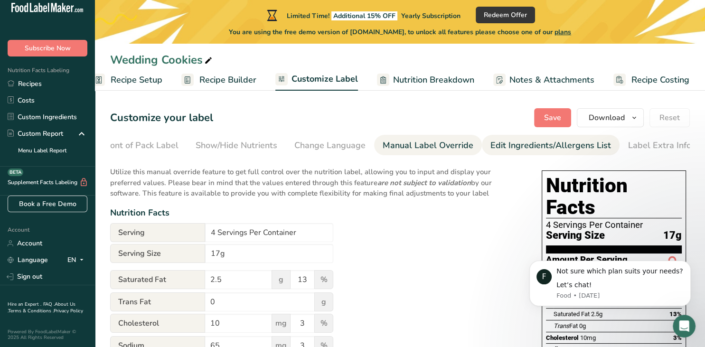
click at [496, 144] on div "Edit Ingredients/Allergens List" at bounding box center [550, 145] width 121 height 13
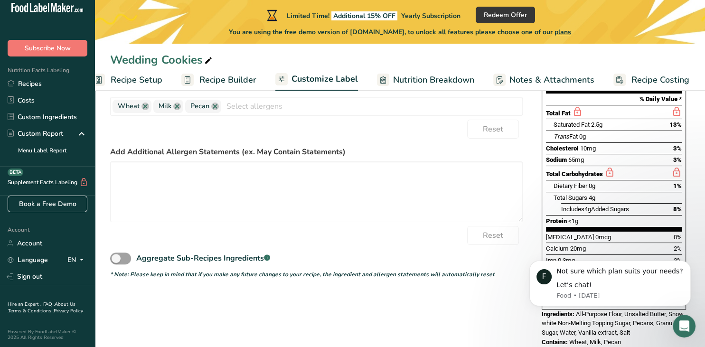
scroll to position [0, 0]
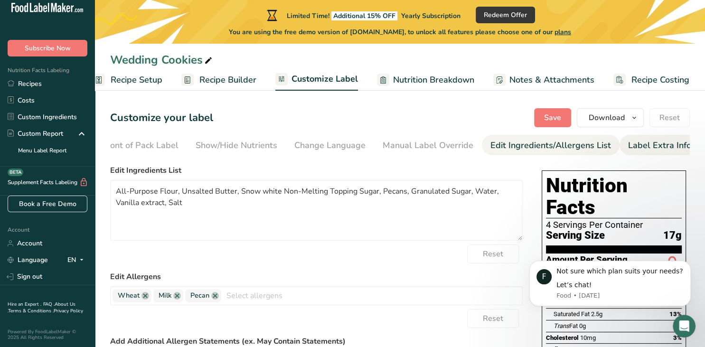
click at [648, 145] on div "Label Extra Info" at bounding box center [659, 145] width 63 height 13
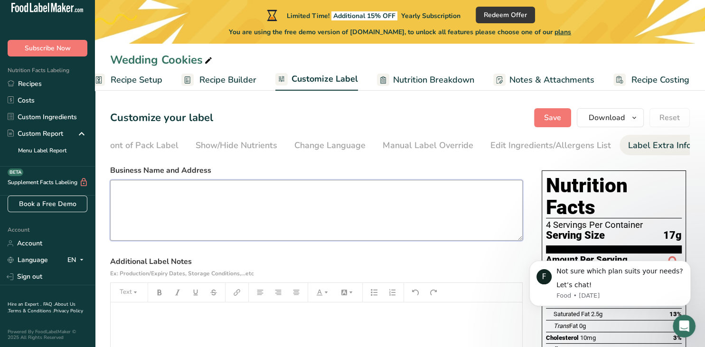
click at [297, 187] on textarea at bounding box center [316, 210] width 412 height 61
click at [233, 217] on textarea "Two Crazy Bakers 120 E. FM544 Ste. 60 Murphy, Tx 75094" at bounding box center [316, 210] width 412 height 61
click at [147, 227] on textarea "Two Crazy Bakers 120 E. FM544 Ste. 60 Murphy, Texas. 75094" at bounding box center [316, 210] width 412 height 61
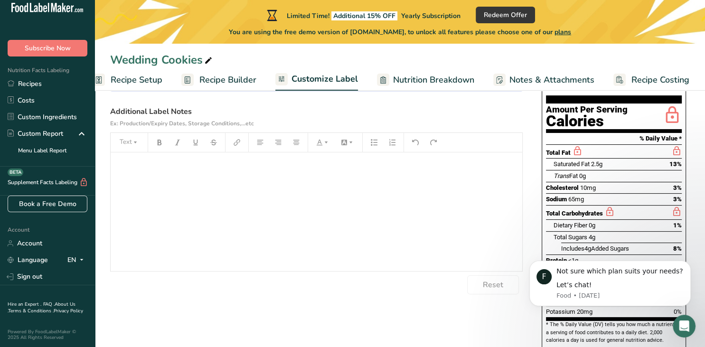
scroll to position [100, 0]
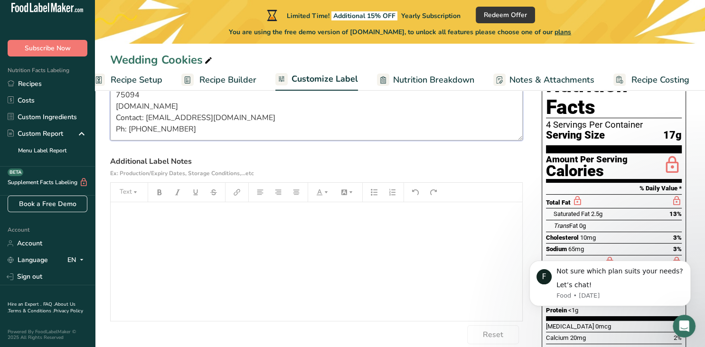
type textarea "Two Crazy Bakers 120 E. FM544 Ste. 60 Murphy, Texas. 75094 www.2crazybakers.com…"
click at [135, 213] on p "﻿" at bounding box center [316, 215] width 402 height 11
click at [220, 236] on div "Storage in a Dry Place." at bounding box center [316, 261] width 411 height 119
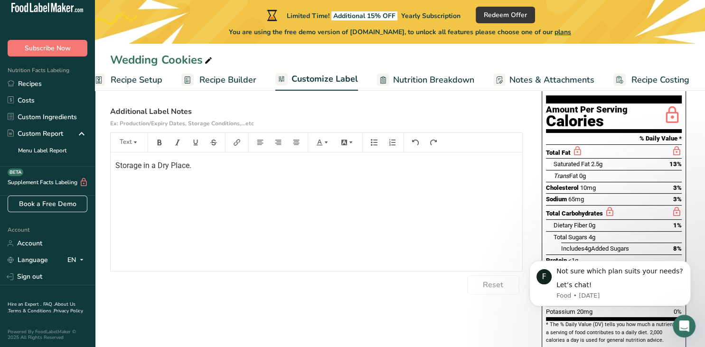
scroll to position [0, 0]
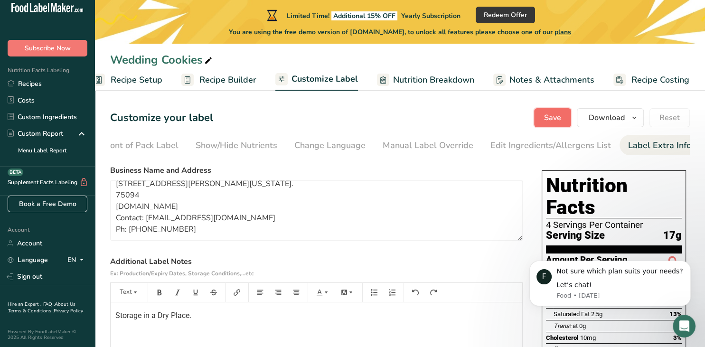
click at [551, 119] on span "Save" at bounding box center [552, 117] width 17 height 11
click at [616, 120] on span "Download" at bounding box center [606, 117] width 36 height 11
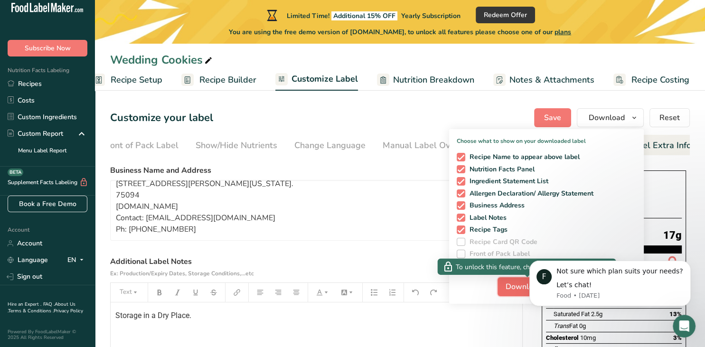
click at [507, 288] on span "Download" at bounding box center [528, 286] width 47 height 12
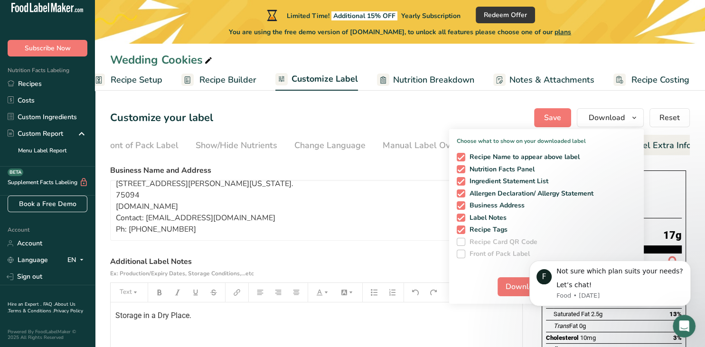
click at [603, 244] on label "Recipe Card QR Code" at bounding box center [545, 242] width 176 height 9
click at [689, 264] on icon "Dismiss notification" at bounding box center [687, 262] width 3 height 3
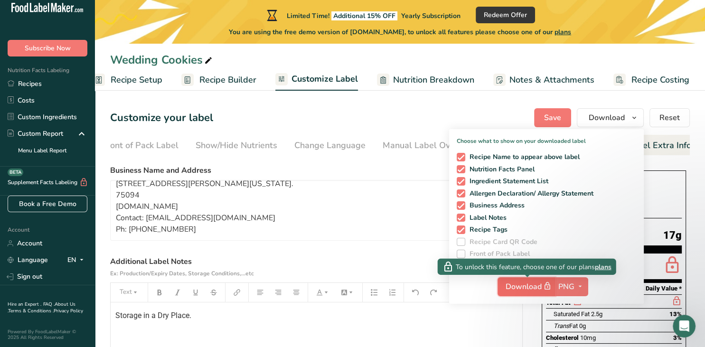
click at [543, 286] on span "button" at bounding box center [546, 285] width 11 height 11
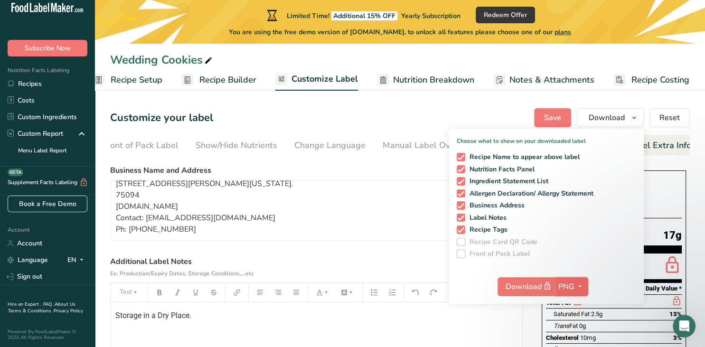
click at [574, 288] on span "PNG" at bounding box center [566, 286] width 16 height 11
click at [574, 303] on link "PNG" at bounding box center [573, 306] width 30 height 16
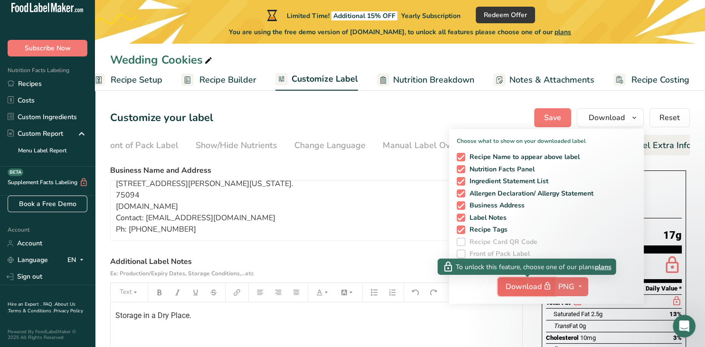
click at [525, 288] on span "Download" at bounding box center [528, 286] width 47 height 12
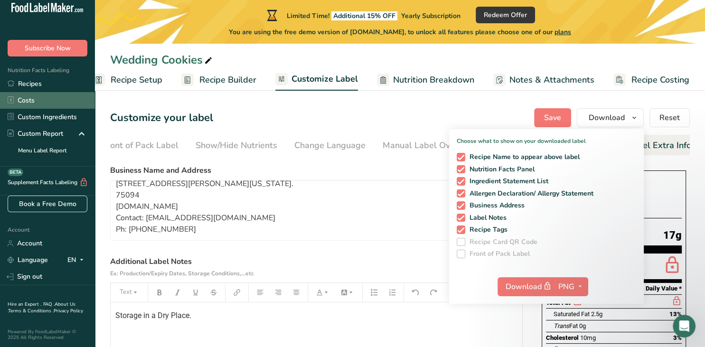
click at [18, 103] on link "Costs" at bounding box center [47, 100] width 95 height 17
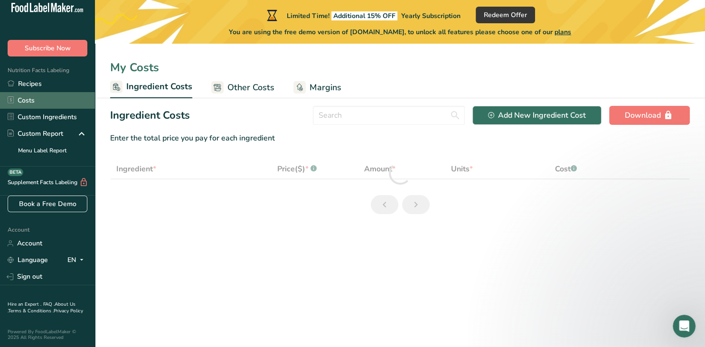
select select "1"
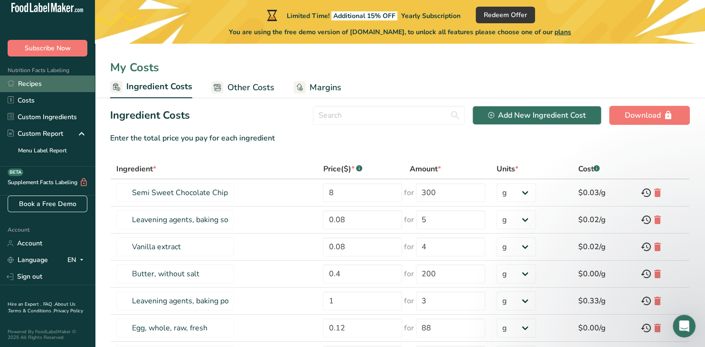
click at [25, 83] on link "Recipes" at bounding box center [47, 83] width 95 height 17
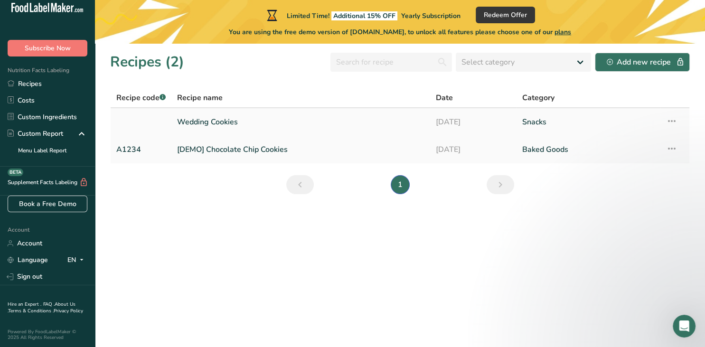
click at [231, 122] on link "Wedding Cookies" at bounding box center [300, 122] width 247 height 20
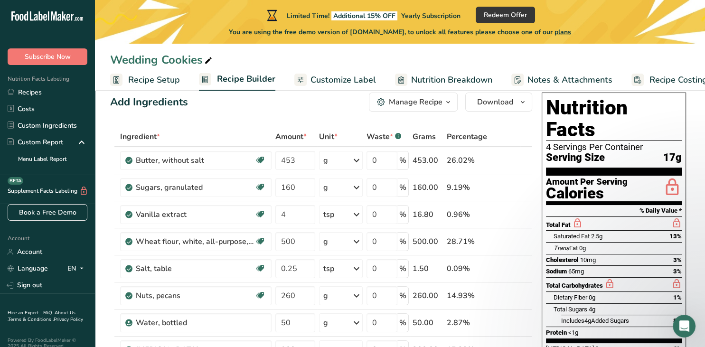
click at [35, 16] on icon ".a-20{fill:#fff;}" at bounding box center [57, 18] width 93 height 15
click at [58, 15] on icon ".a-20{fill:#fff;}" at bounding box center [57, 18] width 93 height 15
click at [569, 31] on span "plans" at bounding box center [562, 32] width 17 height 9
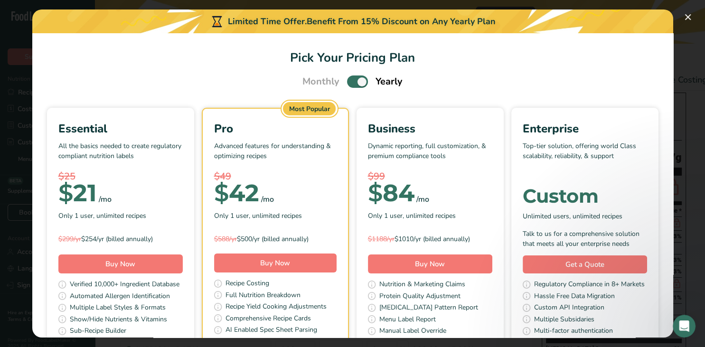
scroll to position [57, 0]
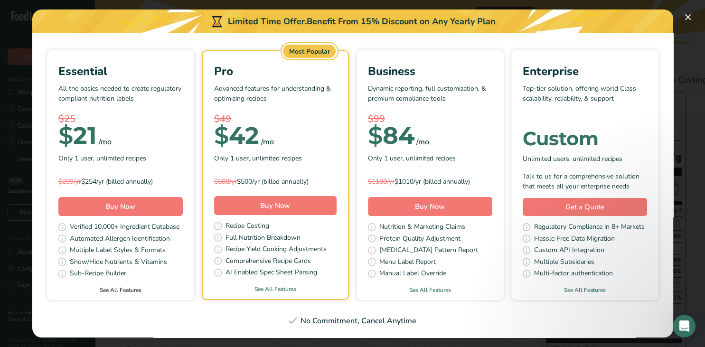
click at [103, 288] on link "See All Features" at bounding box center [120, 290] width 147 height 9
click at [13, 18] on div "Pick Your Pricing Plan Modal" at bounding box center [352, 173] width 705 height 347
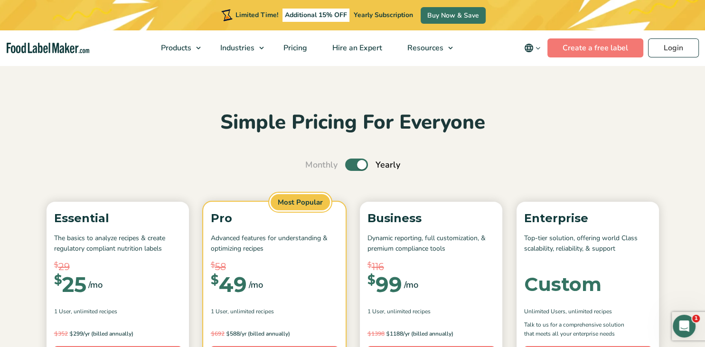
drag, startPoint x: 636, startPoint y: 119, endPoint x: 567, endPoint y: 90, distance: 75.1
click at [635, 119] on h2 "Simple Pricing For Everyone" at bounding box center [353, 123] width 622 height 26
